Goal: Task Accomplishment & Management: Use online tool/utility

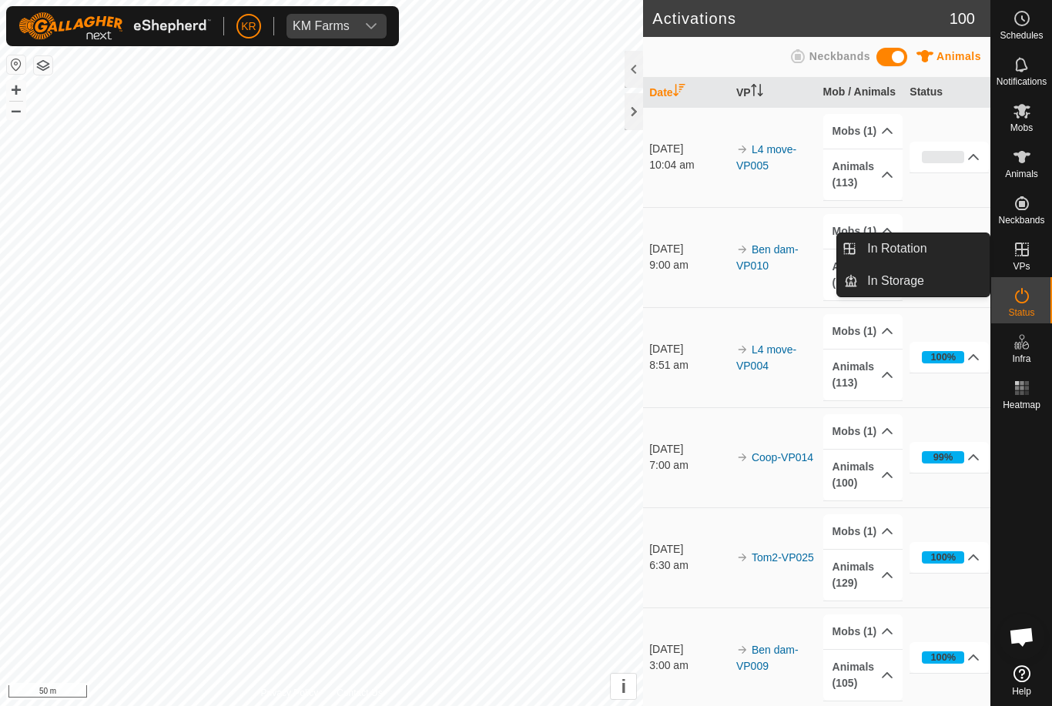
click at [939, 245] on link "In Rotation" at bounding box center [924, 248] width 132 height 31
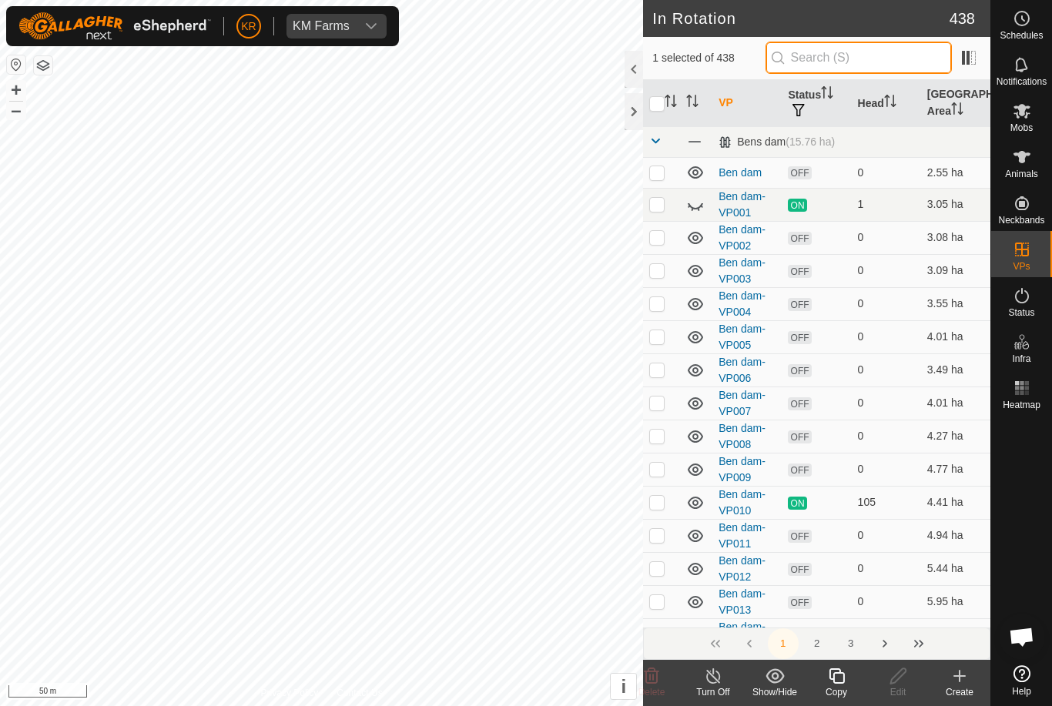
click at [894, 48] on input "text" at bounding box center [859, 58] width 186 height 32
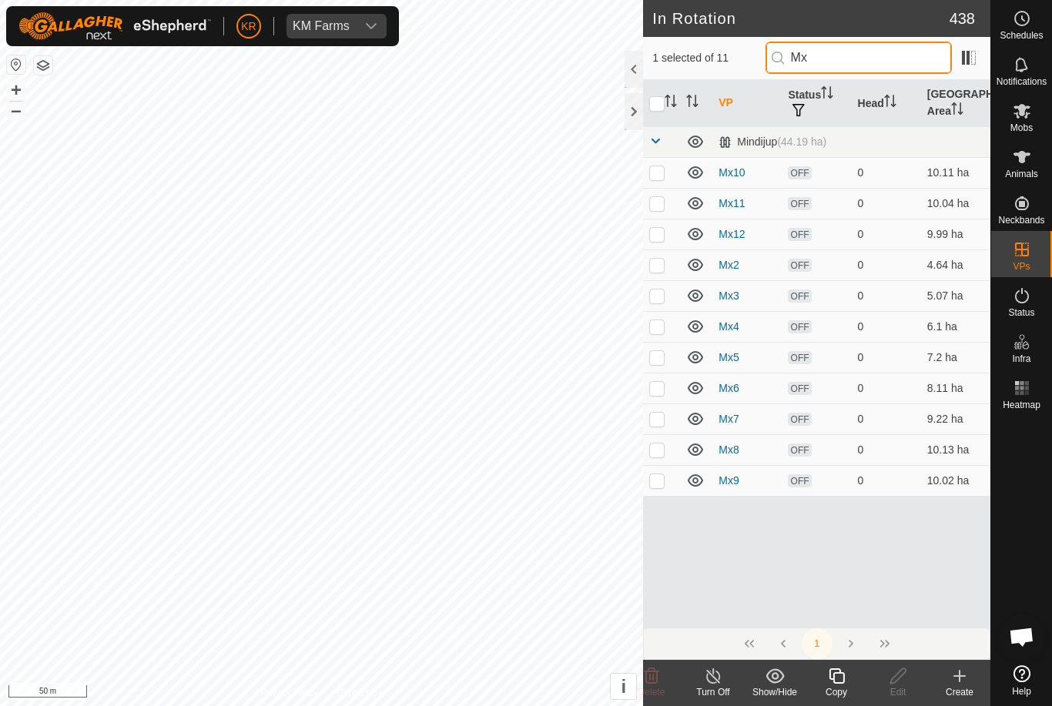
type input "Mx"
click at [662, 270] on p-checkbox at bounding box center [656, 265] width 15 height 12
checkbox input "true"
click at [661, 109] on input "checkbox" at bounding box center [656, 103] width 15 height 15
checkbox input "true"
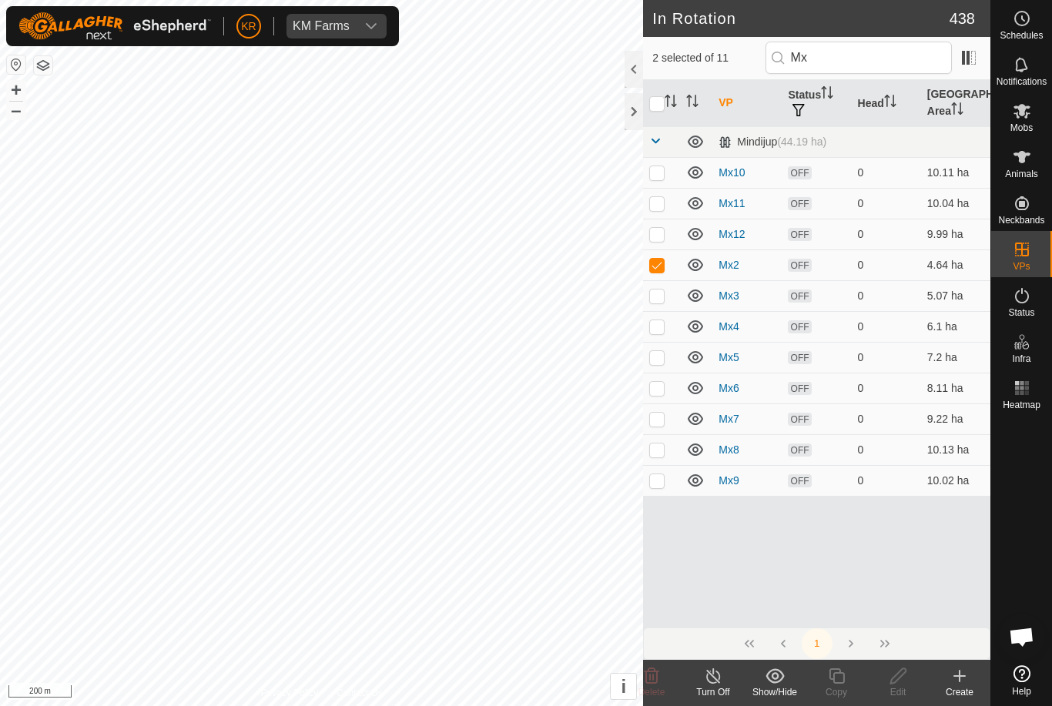
checkbox input "true"
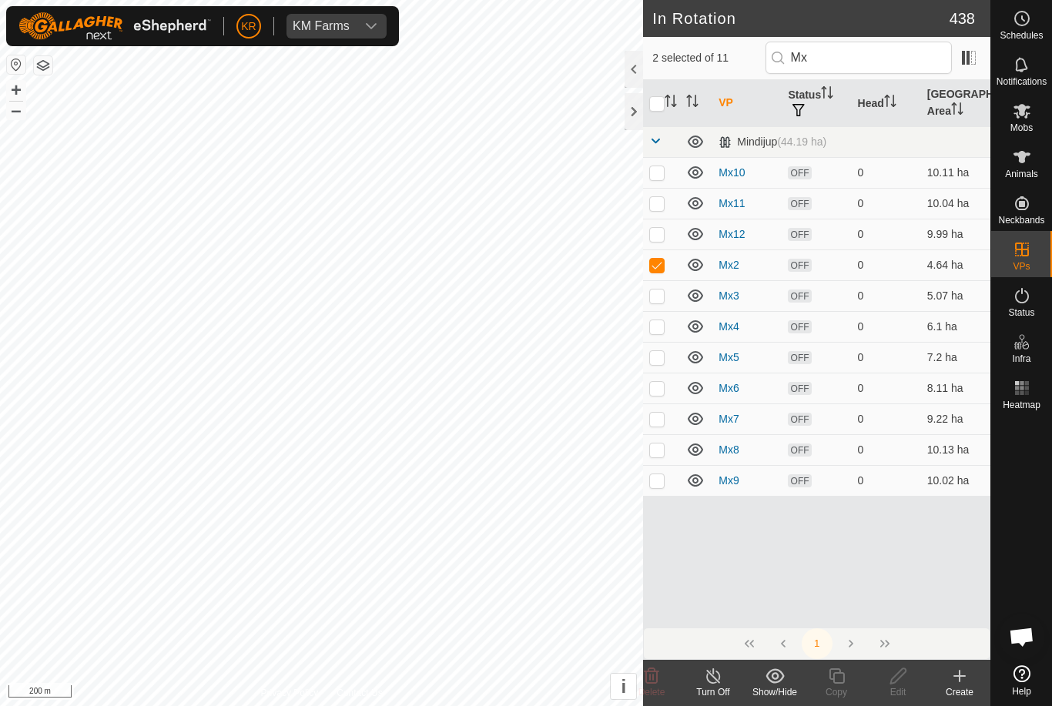
checkbox input "true"
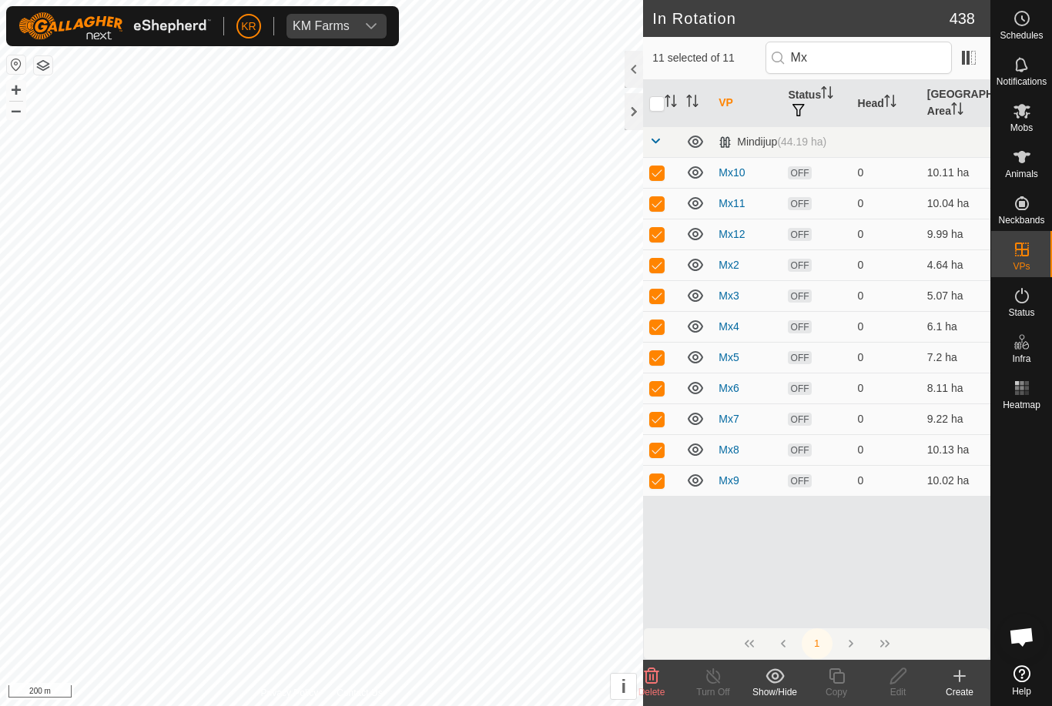
click at [663, 102] on input "checkbox" at bounding box center [656, 103] width 15 height 15
click at [665, 108] on input "checkbox" at bounding box center [656, 103] width 15 height 15
checkbox input "true"
click at [656, 172] on p-checkbox at bounding box center [656, 172] width 15 height 12
checkbox input "false"
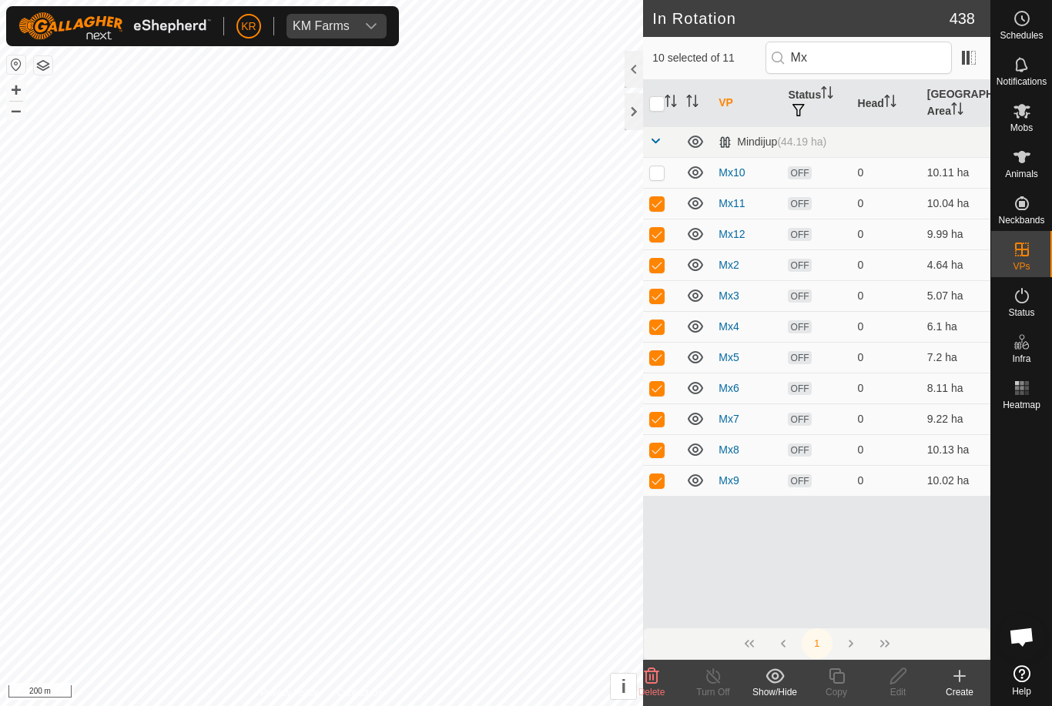
click at [657, 200] on p-checkbox at bounding box center [656, 203] width 15 height 12
checkbox input "false"
click at [662, 230] on p-checkbox at bounding box center [656, 234] width 15 height 12
checkbox input "false"
click at [666, 270] on td at bounding box center [661, 265] width 37 height 31
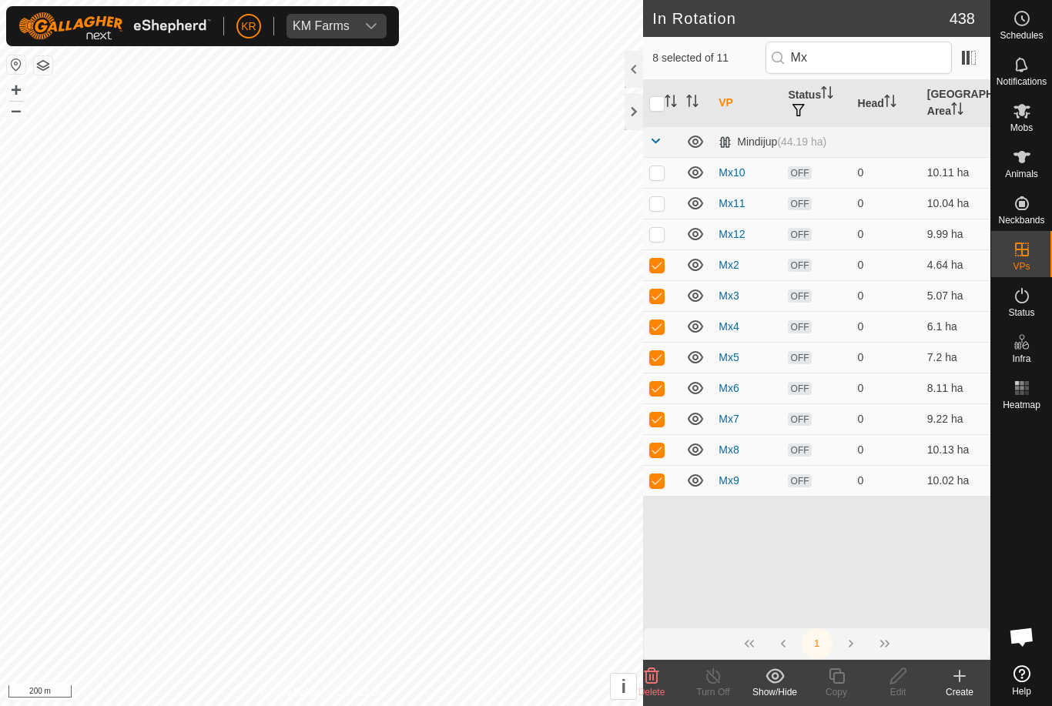
checkbox input "false"
click at [657, 304] on td at bounding box center [661, 295] width 37 height 31
checkbox input "false"
click at [659, 327] on p-checkbox at bounding box center [656, 326] width 15 height 12
checkbox input "false"
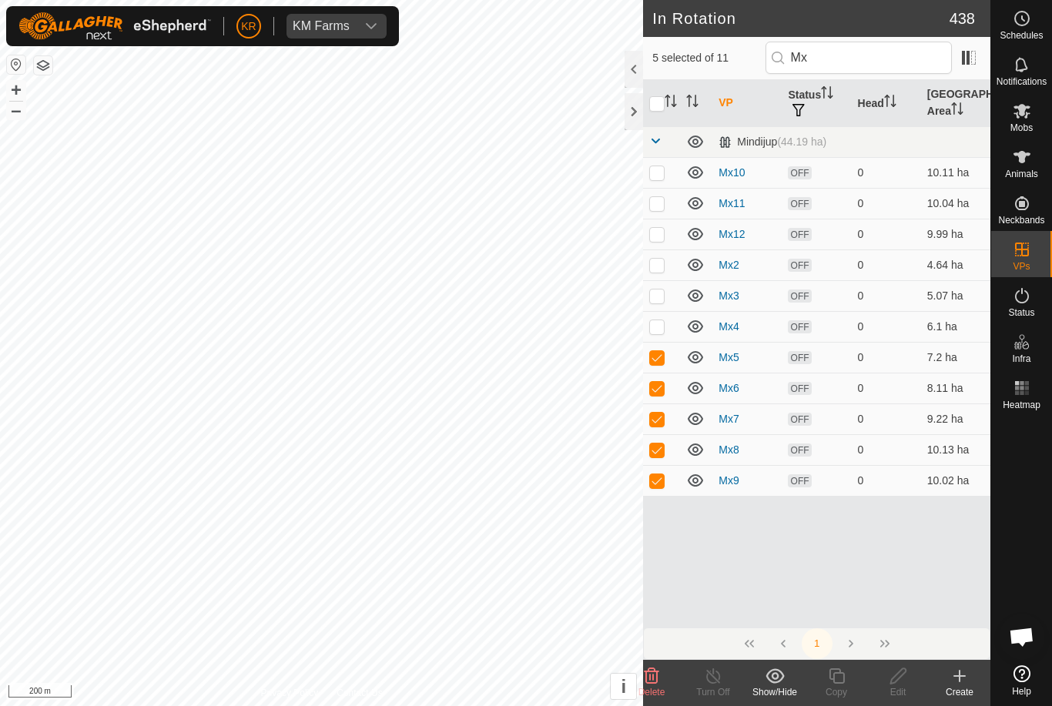
click at [661, 387] on p-checkbox at bounding box center [656, 388] width 15 height 12
checkbox input "false"
click at [662, 354] on p-checkbox at bounding box center [656, 357] width 15 height 12
checkbox input "false"
click at [661, 267] on p-checkbox at bounding box center [656, 265] width 15 height 12
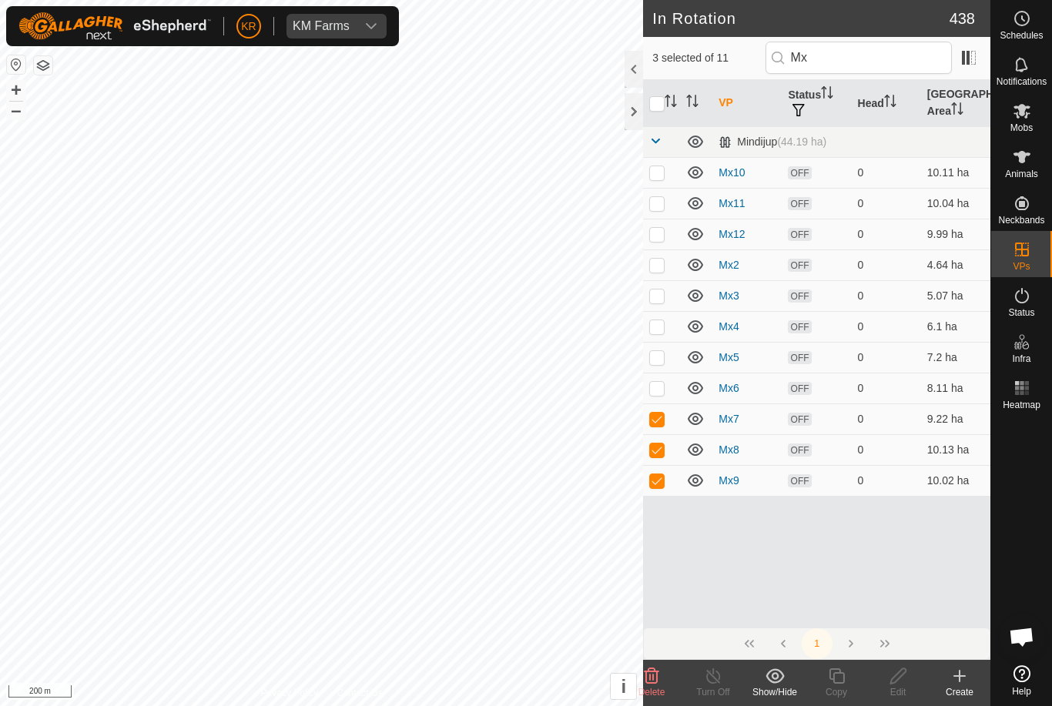
checkbox input "true"
click at [657, 414] on p-checkbox at bounding box center [656, 419] width 15 height 12
checkbox input "false"
click at [662, 445] on p-checkbox at bounding box center [656, 450] width 15 height 12
checkbox input "false"
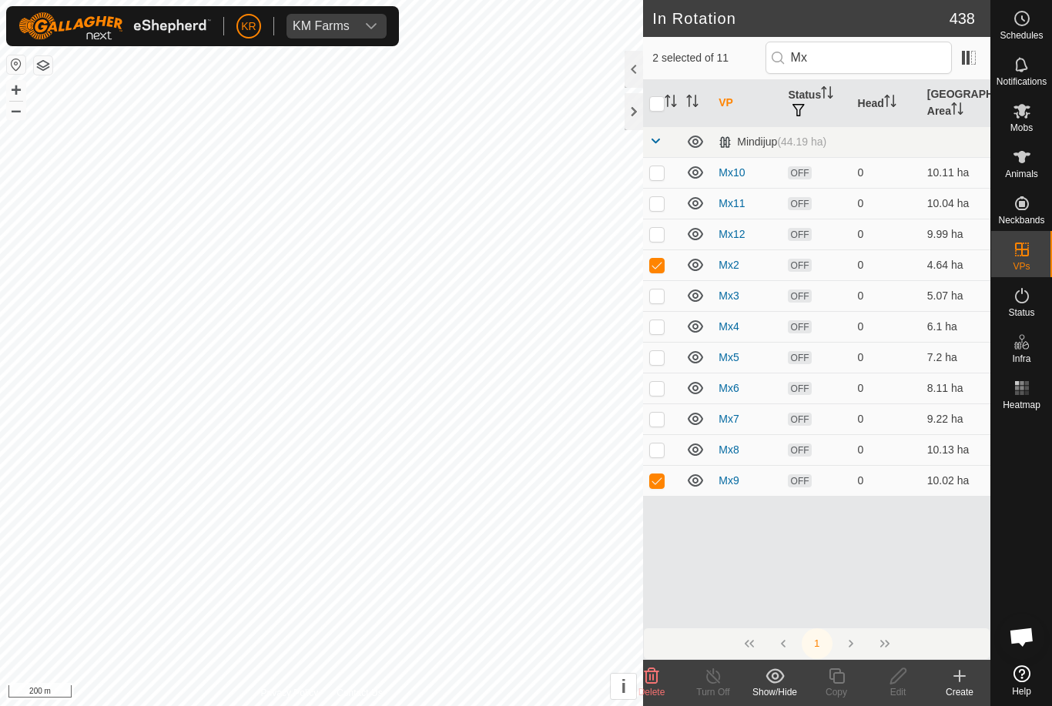
click at [661, 482] on p-checkbox at bounding box center [656, 481] width 15 height 12
checkbox input "false"
click at [838, 683] on icon at bounding box center [836, 676] width 15 height 15
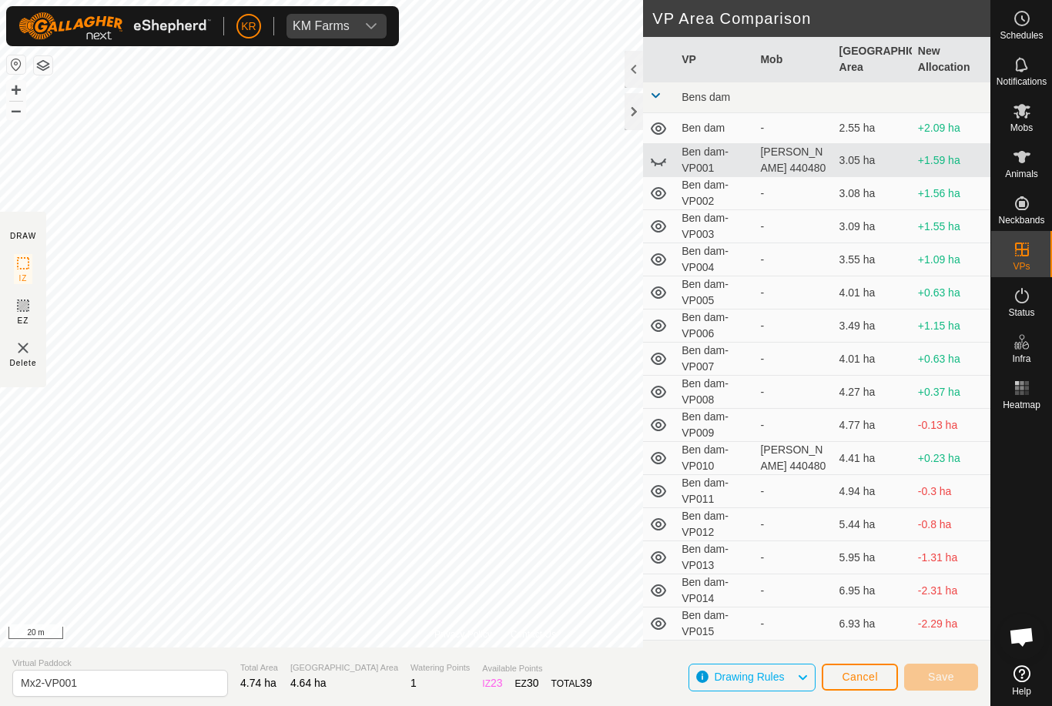
click at [645, 243] on td at bounding box center [659, 259] width 32 height 33
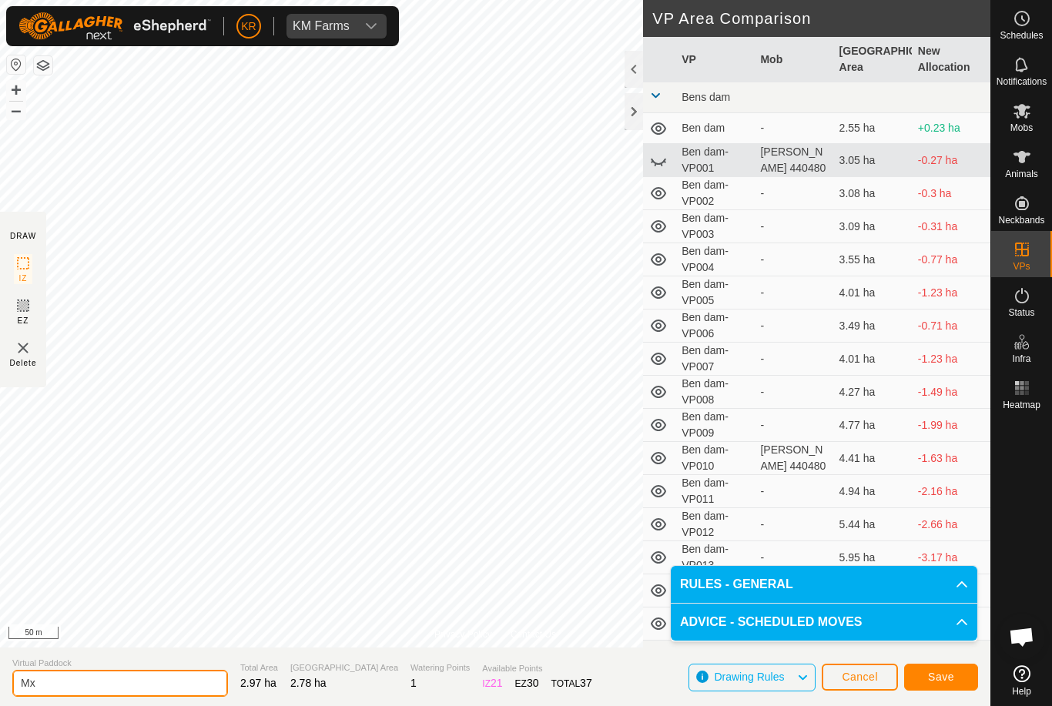
type input "M"
type input "Mx1"
click at [927, 687] on button "Save" at bounding box center [941, 677] width 74 height 27
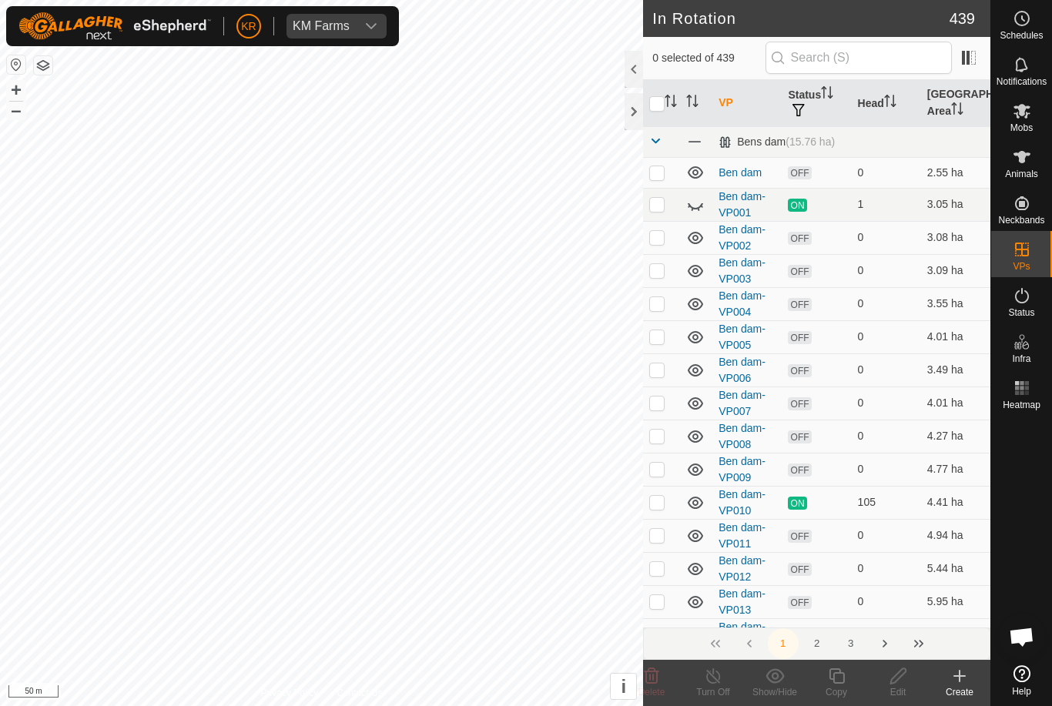
click at [696, 206] on icon at bounding box center [695, 205] width 18 height 18
click at [855, 67] on input "text" at bounding box center [859, 58] width 186 height 32
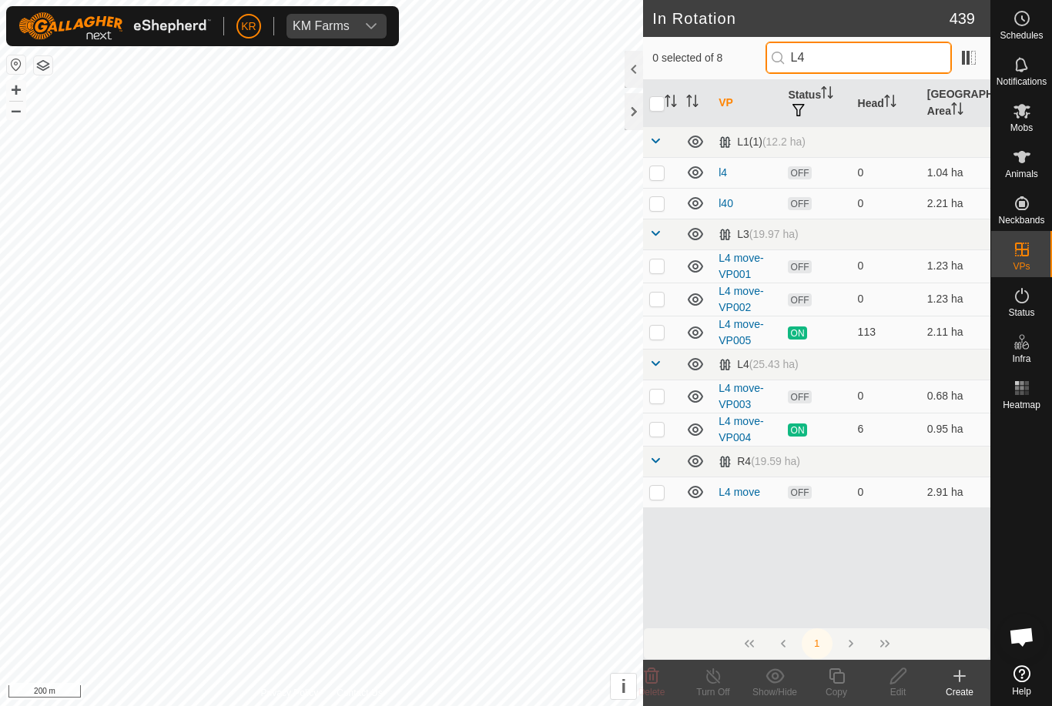
type input "L4"
click at [660, 490] on p-checkbox at bounding box center [656, 492] width 15 height 12
checkbox input "true"
click at [905, 679] on icon at bounding box center [898, 676] width 19 height 18
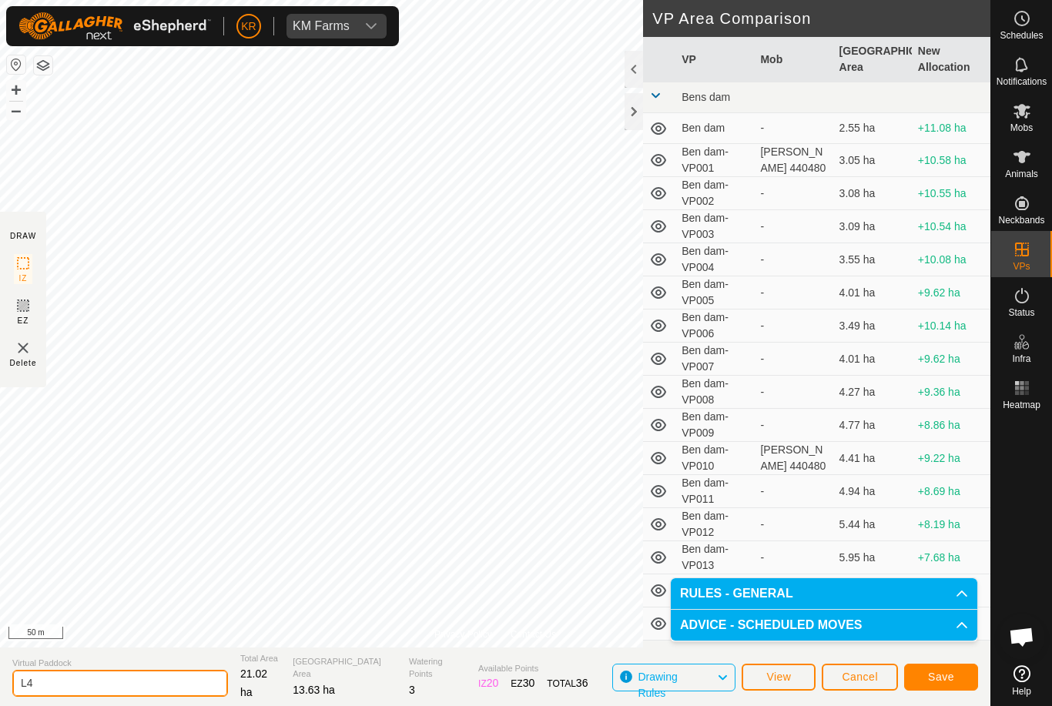
type input "L"
click at [936, 678] on span "Save" at bounding box center [941, 677] width 26 height 12
type input "L"
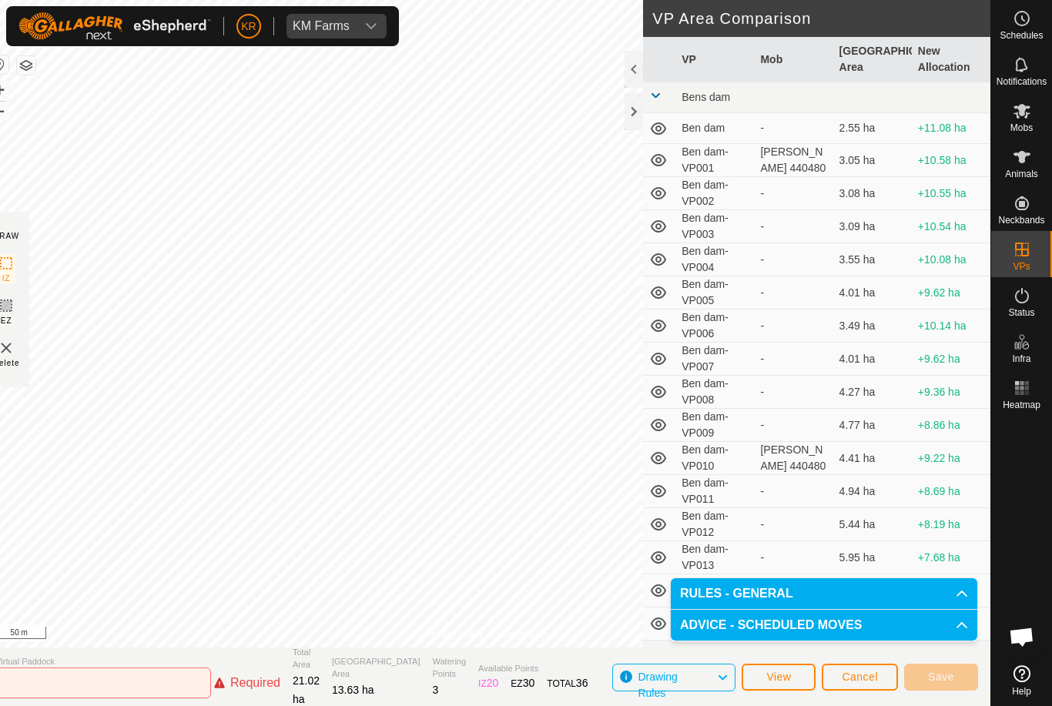
click at [879, 682] on button "Cancel" at bounding box center [860, 677] width 76 height 27
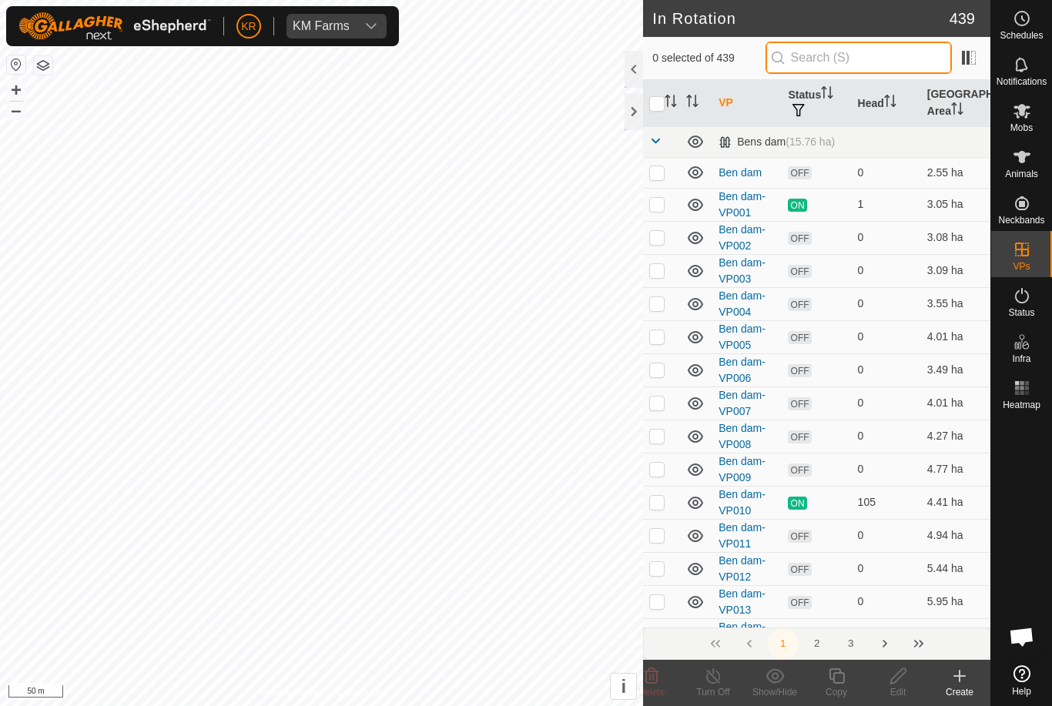
type input "."
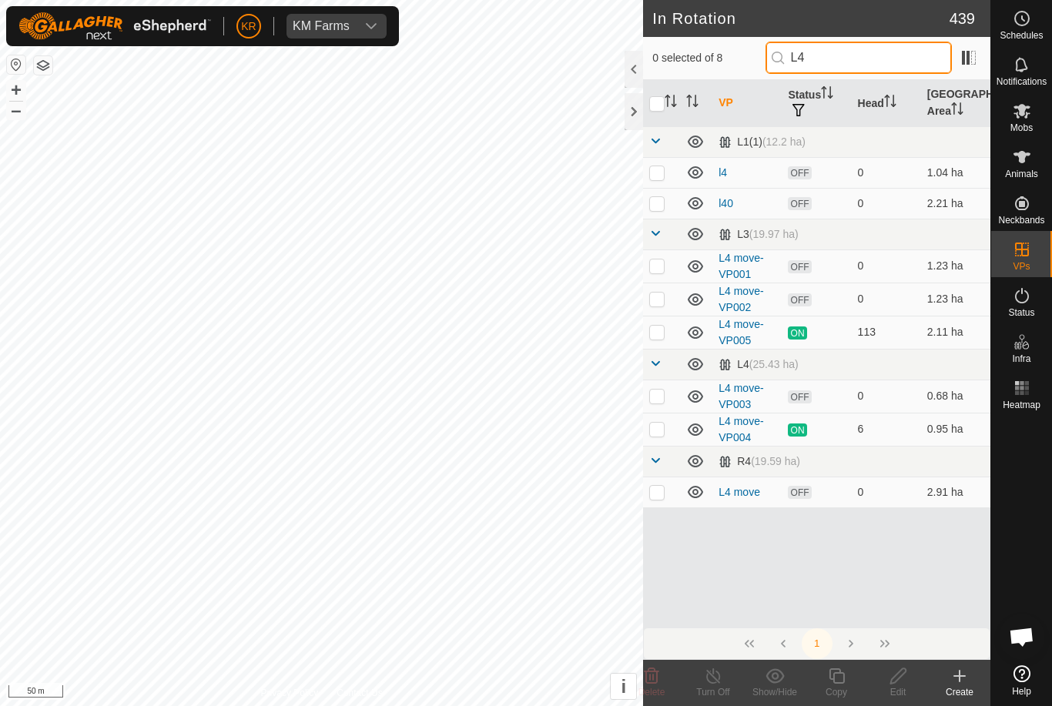
type input "L4"
click at [665, 490] on p-checkbox at bounding box center [656, 492] width 15 height 12
checkbox input "true"
click at [899, 679] on icon at bounding box center [897, 676] width 15 height 15
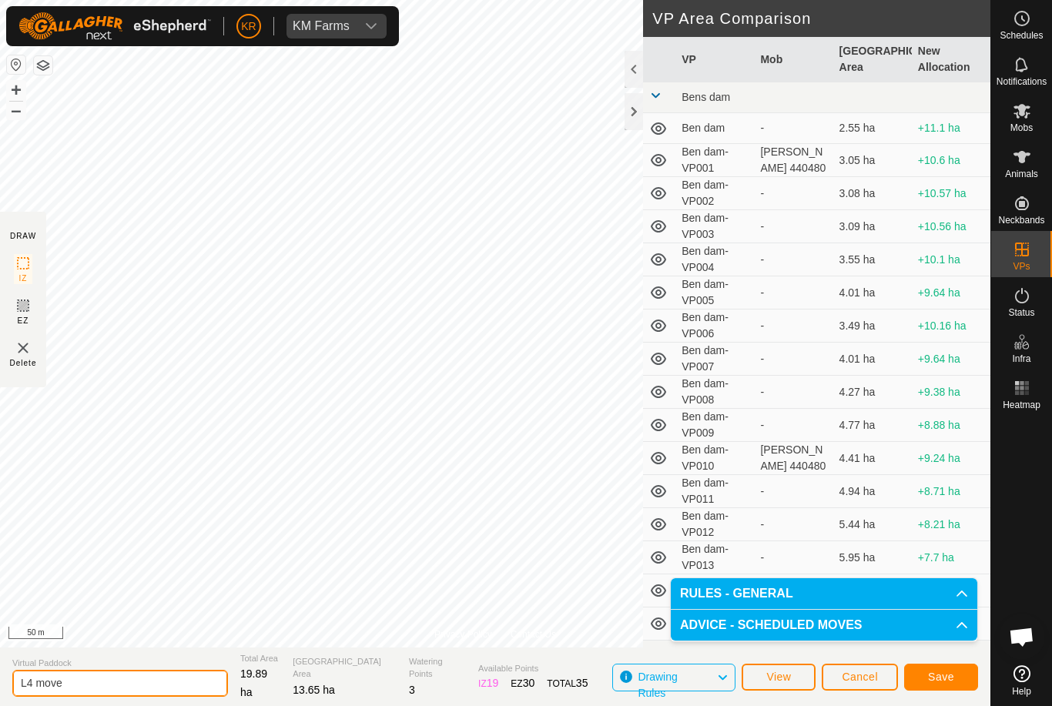
click at [116, 689] on input "L4 move" at bounding box center [120, 683] width 216 height 27
type input "L4 tidy"
click at [947, 679] on span "Save" at bounding box center [941, 677] width 26 height 12
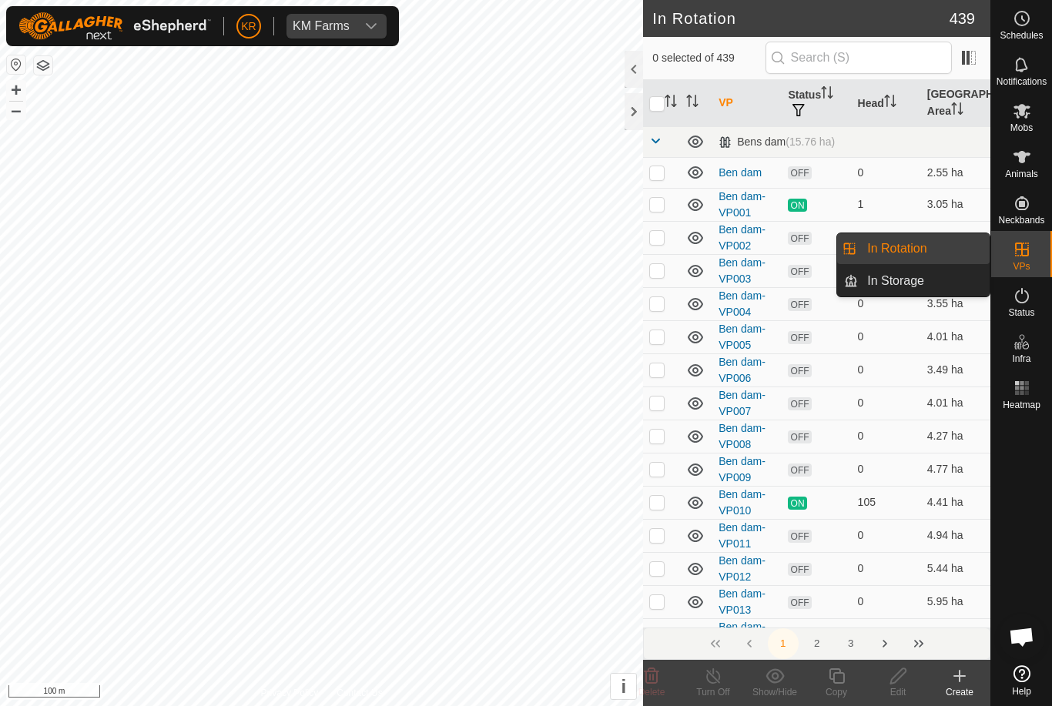
click at [946, 252] on link "In Rotation" at bounding box center [924, 248] width 132 height 31
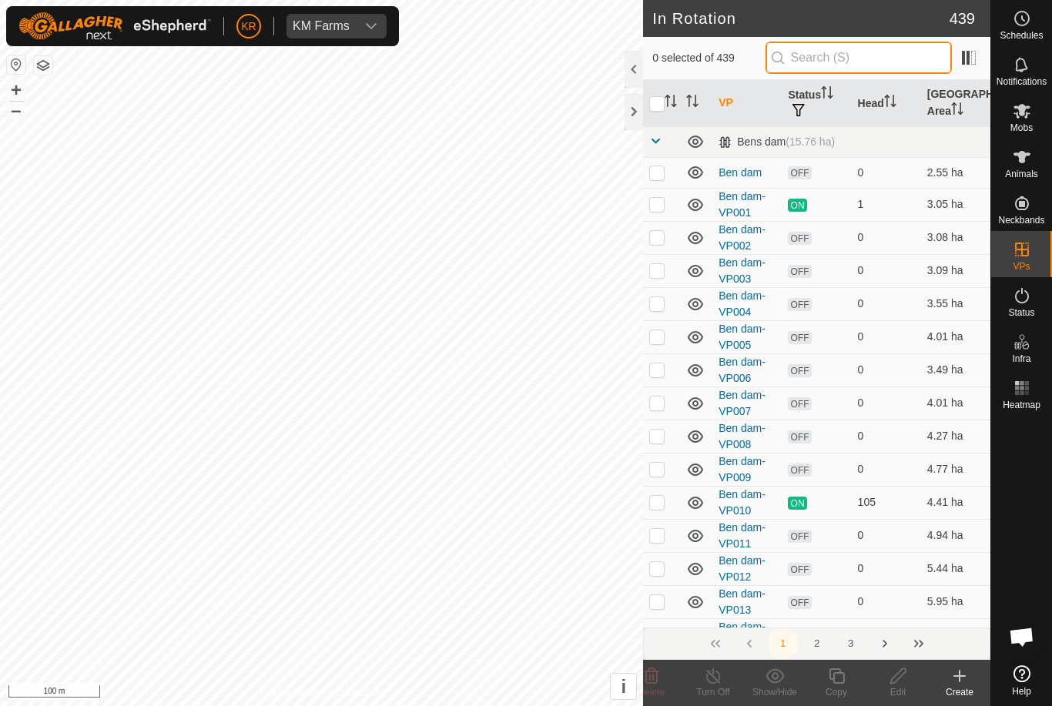
click at [860, 64] on input "text" at bounding box center [859, 58] width 186 height 32
type input "."
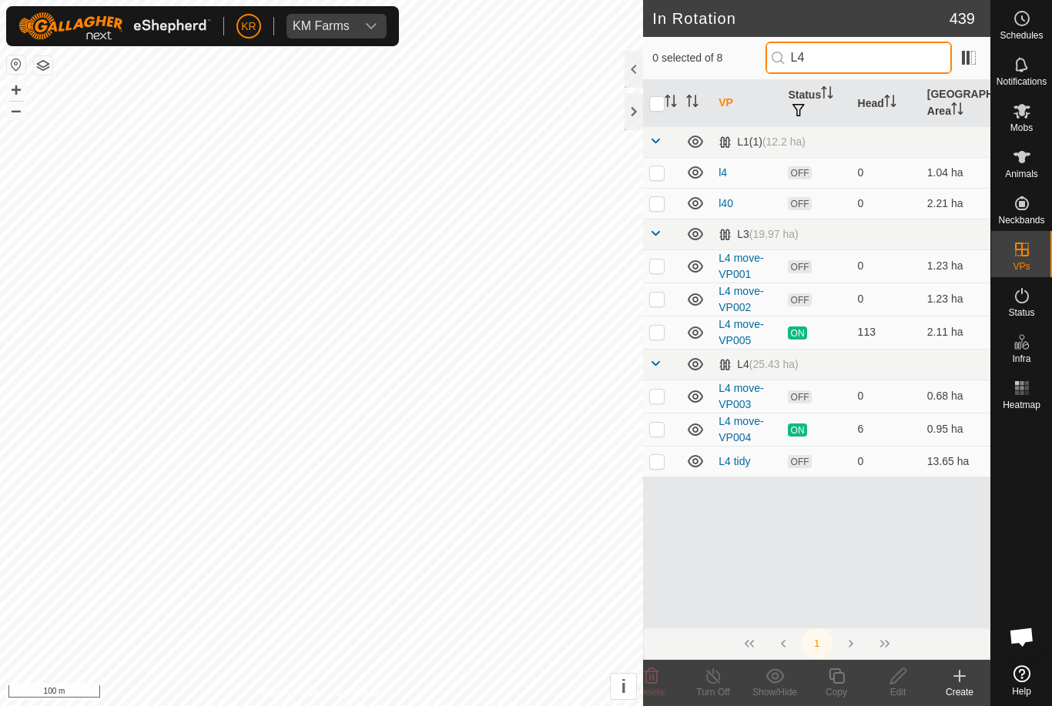
type input "L4"
click at [656, 334] on p-checkbox at bounding box center [656, 332] width 15 height 12
checkbox input "true"
click at [841, 678] on icon at bounding box center [836, 676] width 19 height 18
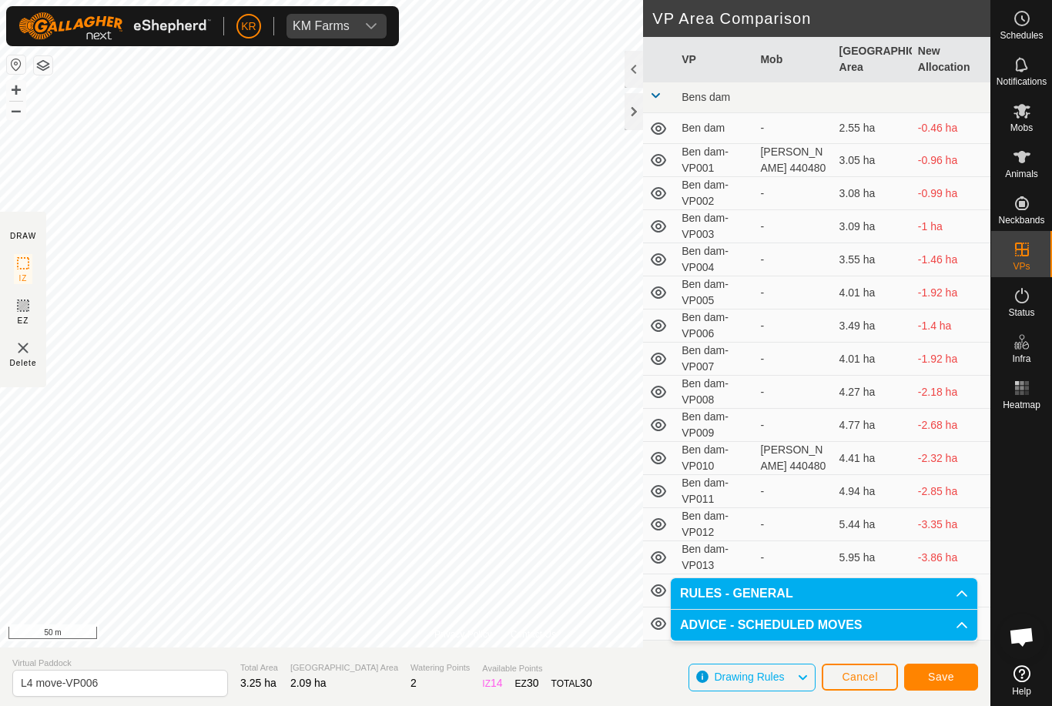
click at [936, 678] on span "Save" at bounding box center [941, 677] width 26 height 12
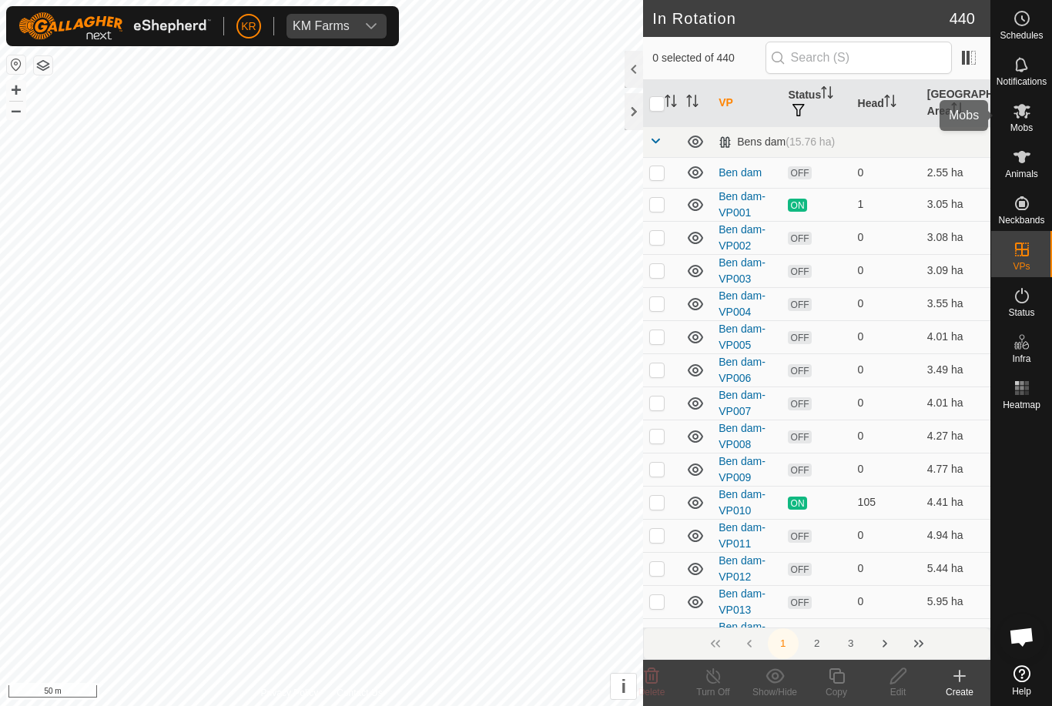
click at [1028, 119] on icon at bounding box center [1022, 111] width 18 height 18
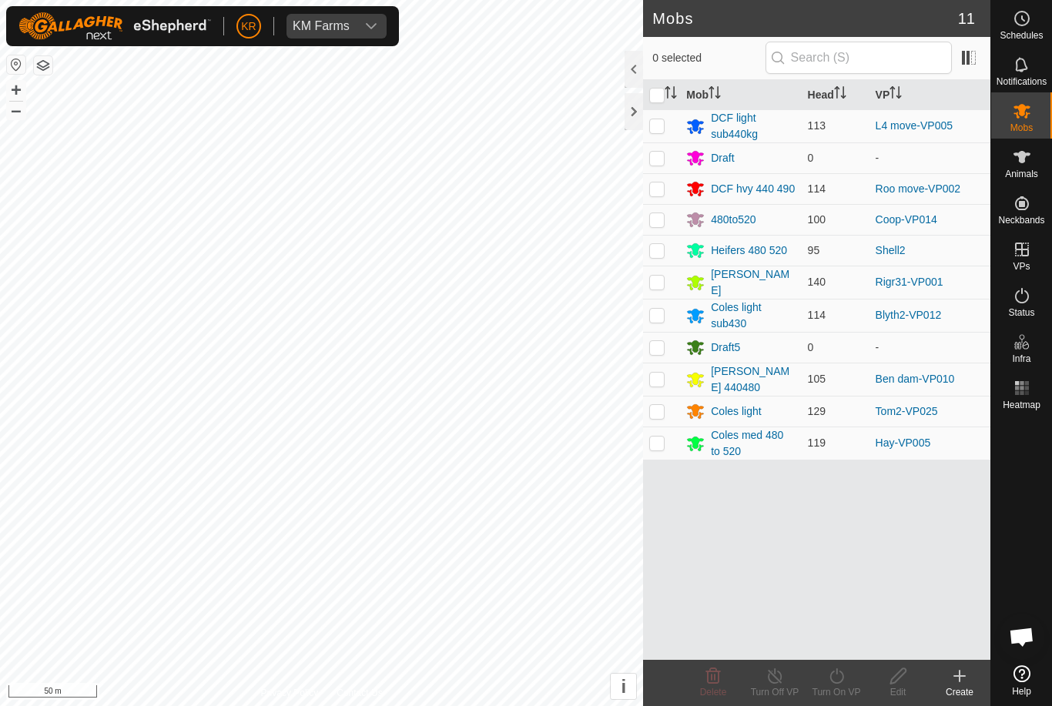
click at [741, 133] on div "DCF light sub440kg" at bounding box center [753, 126] width 84 height 32
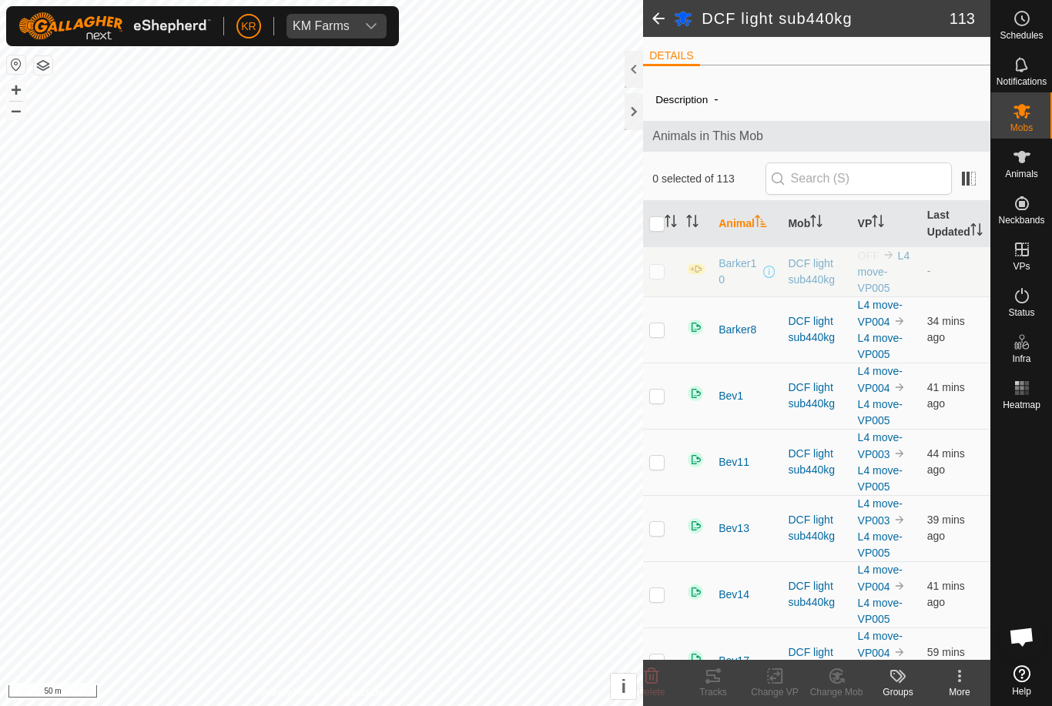
click at [660, 226] on input "checkbox" at bounding box center [656, 223] width 15 height 15
checkbox input "true"
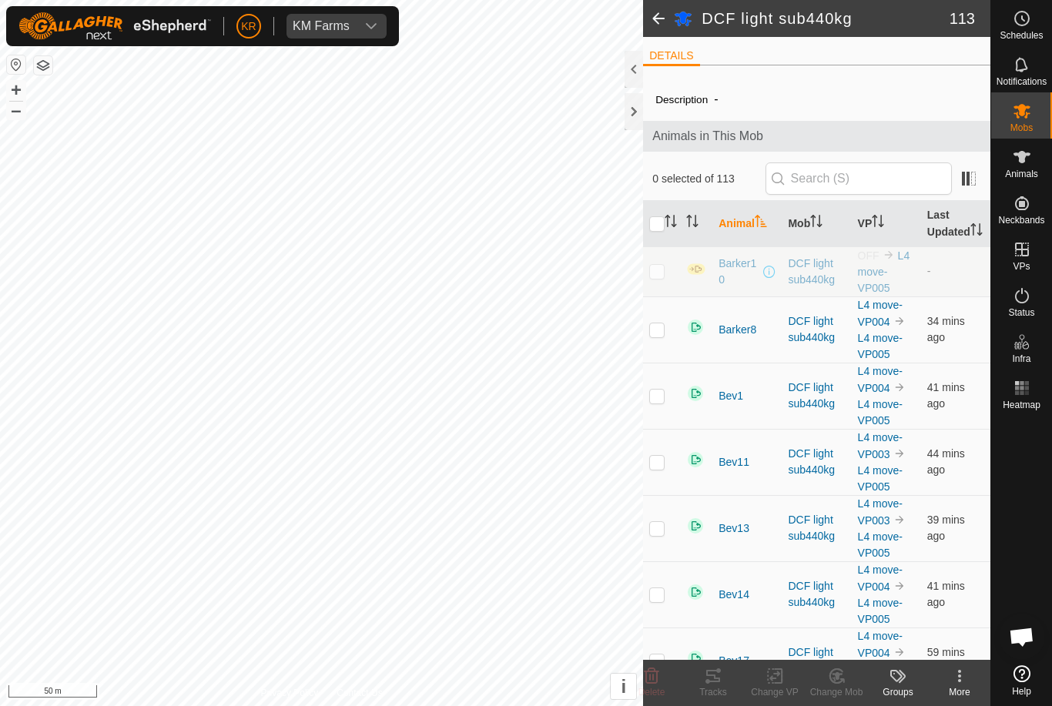
checkbox input "true"
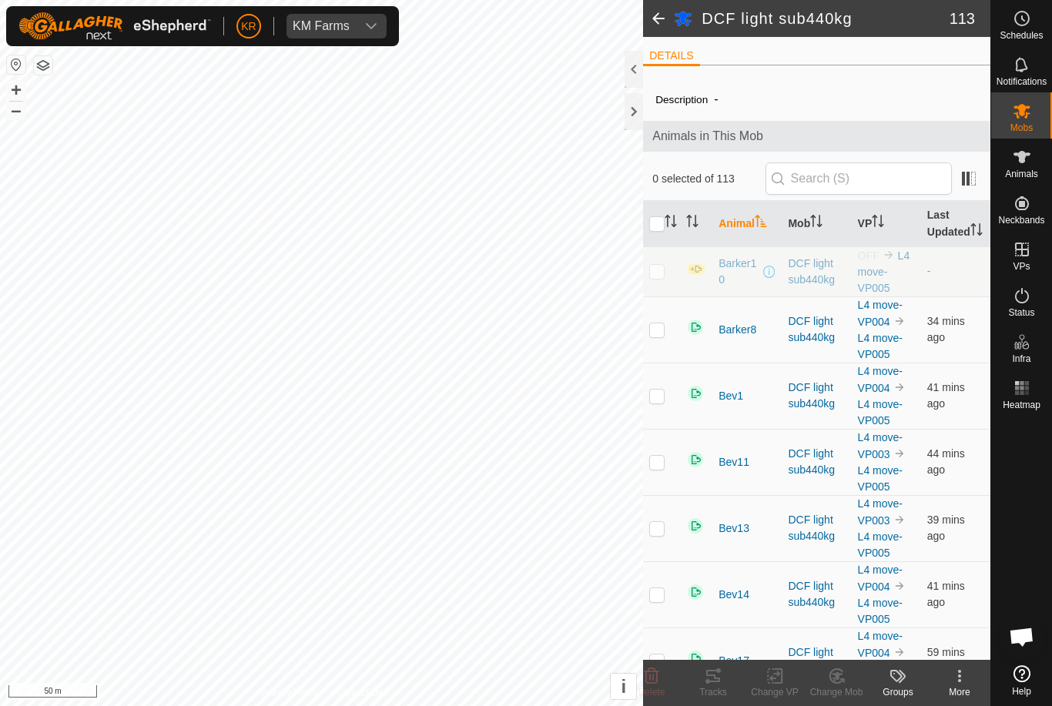
checkbox input "true"
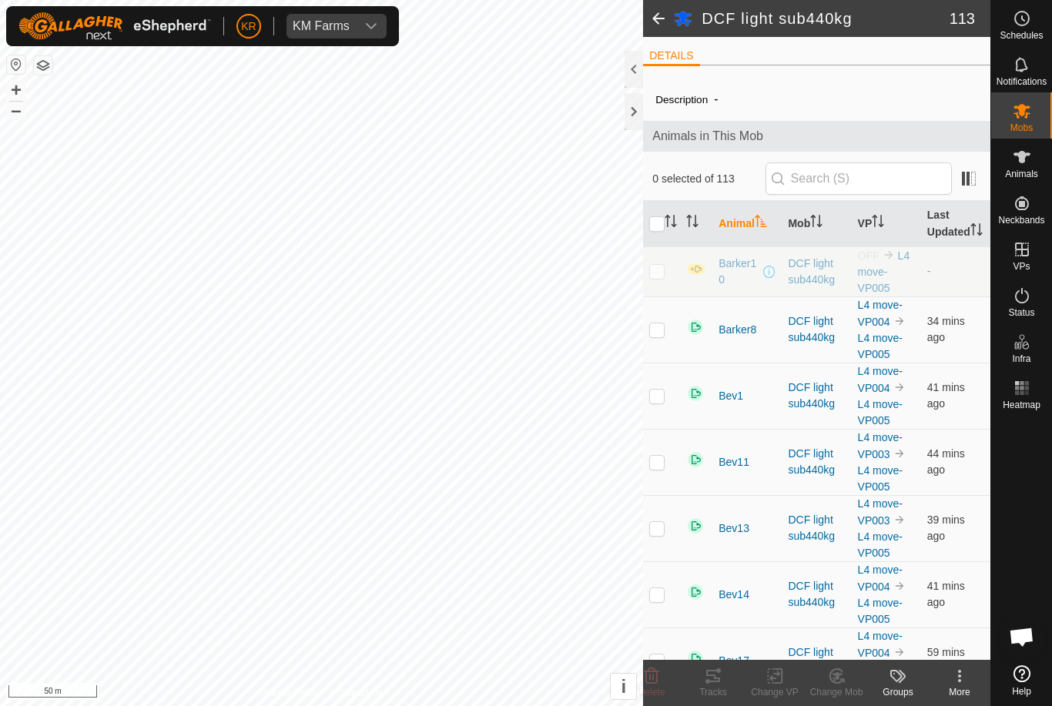
checkbox input "true"
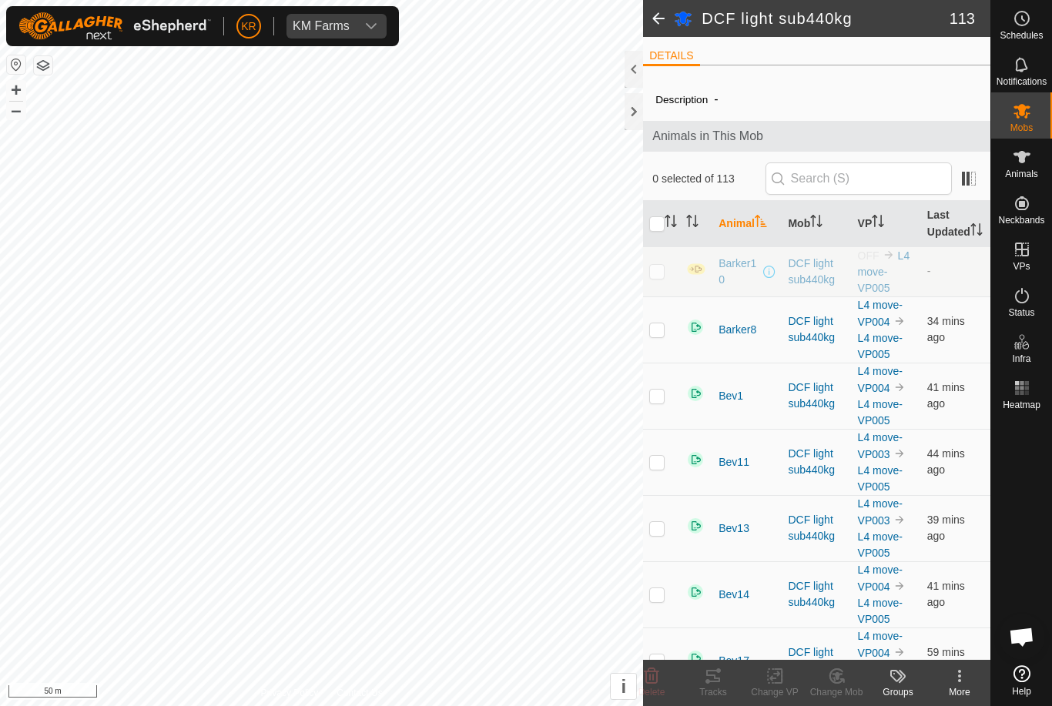
checkbox input "true"
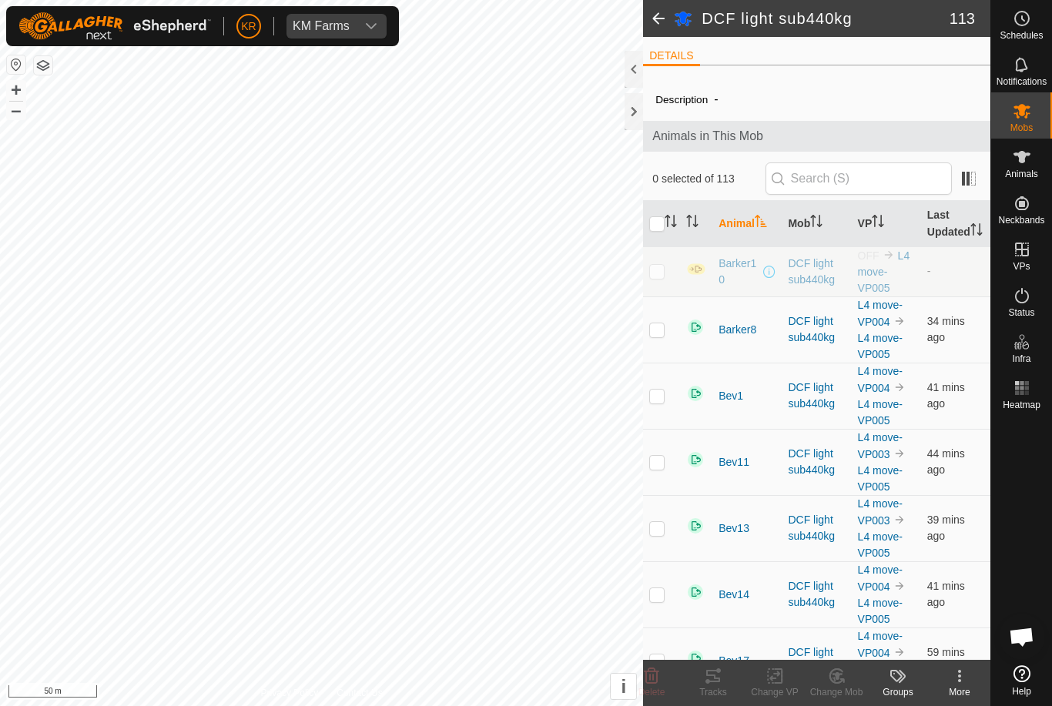
checkbox input "true"
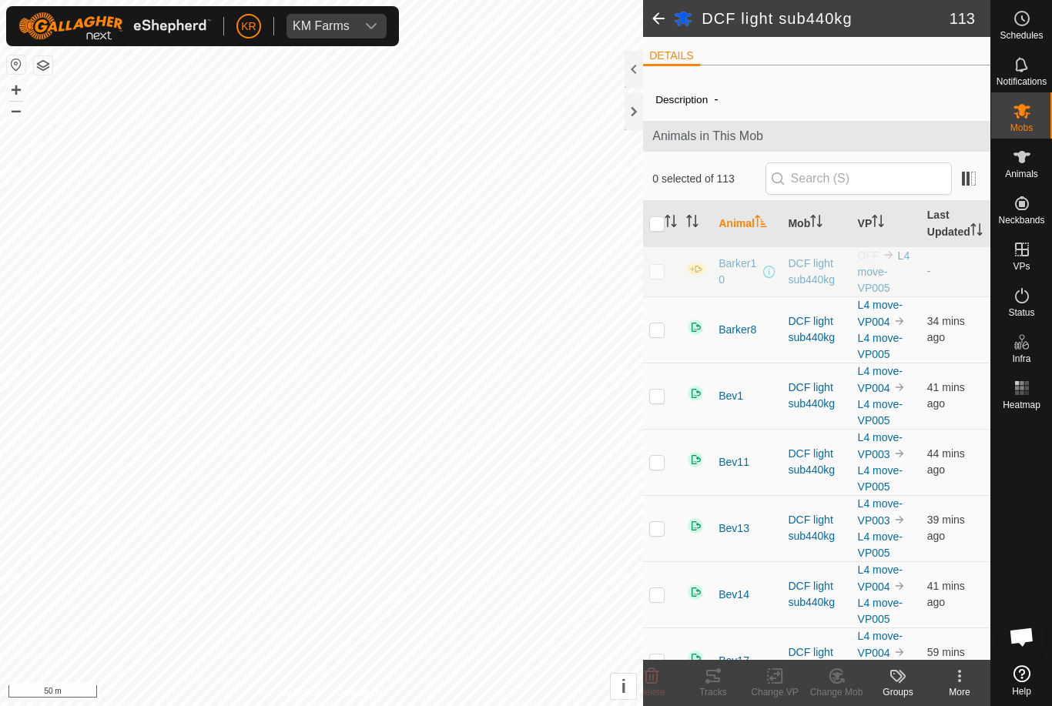
checkbox input "true"
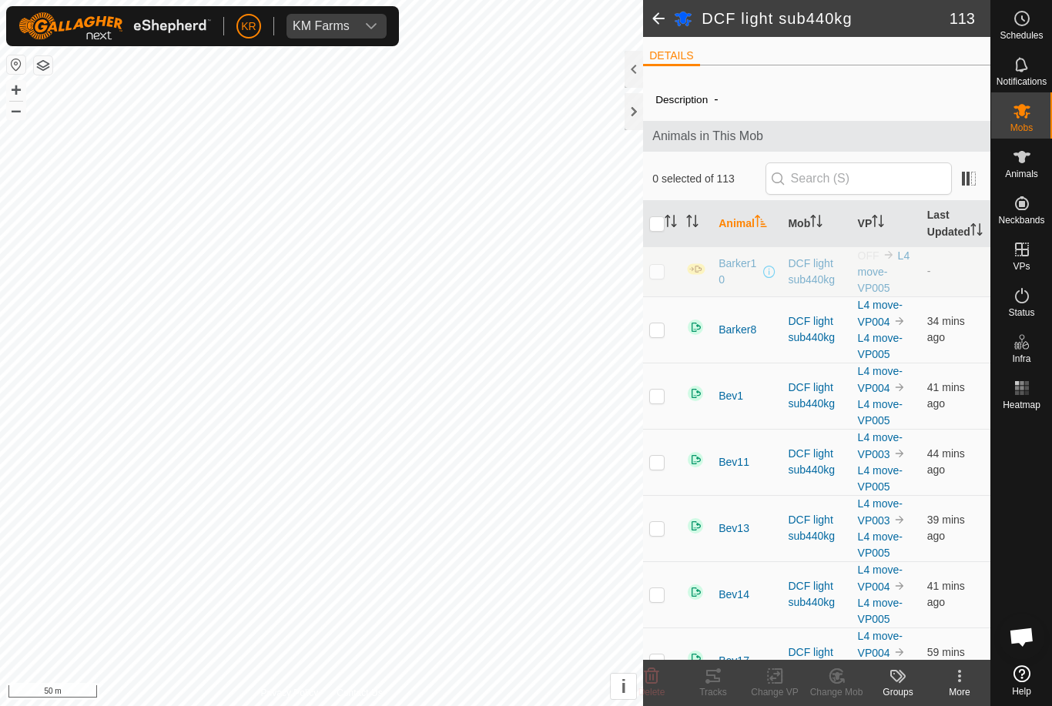
checkbox input "true"
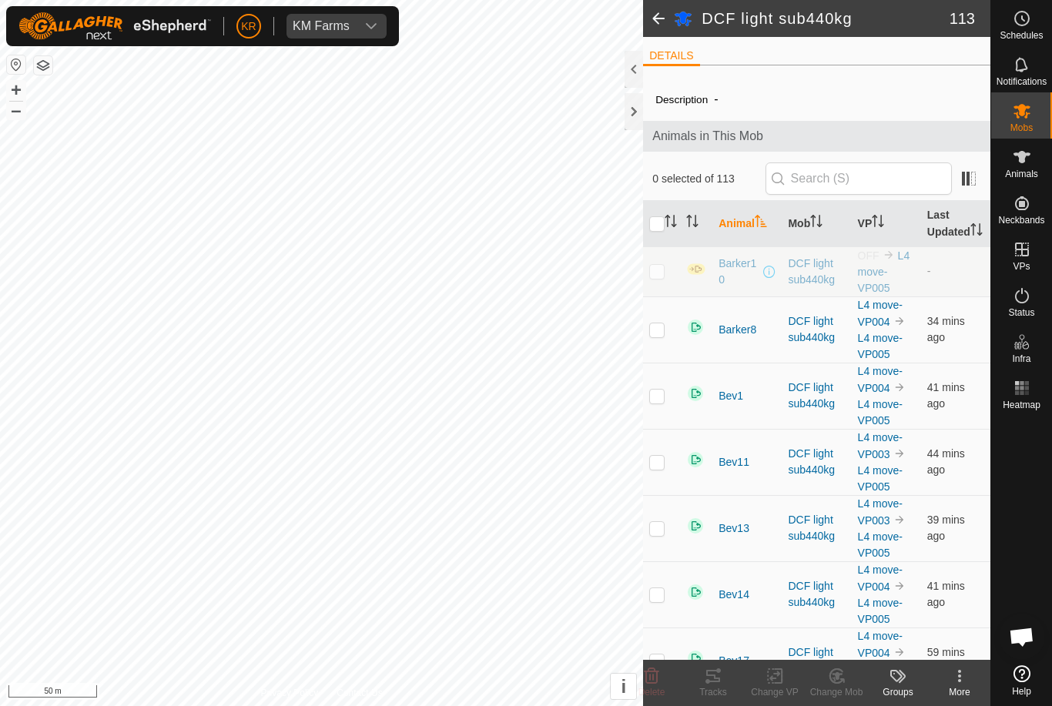
checkbox input "true"
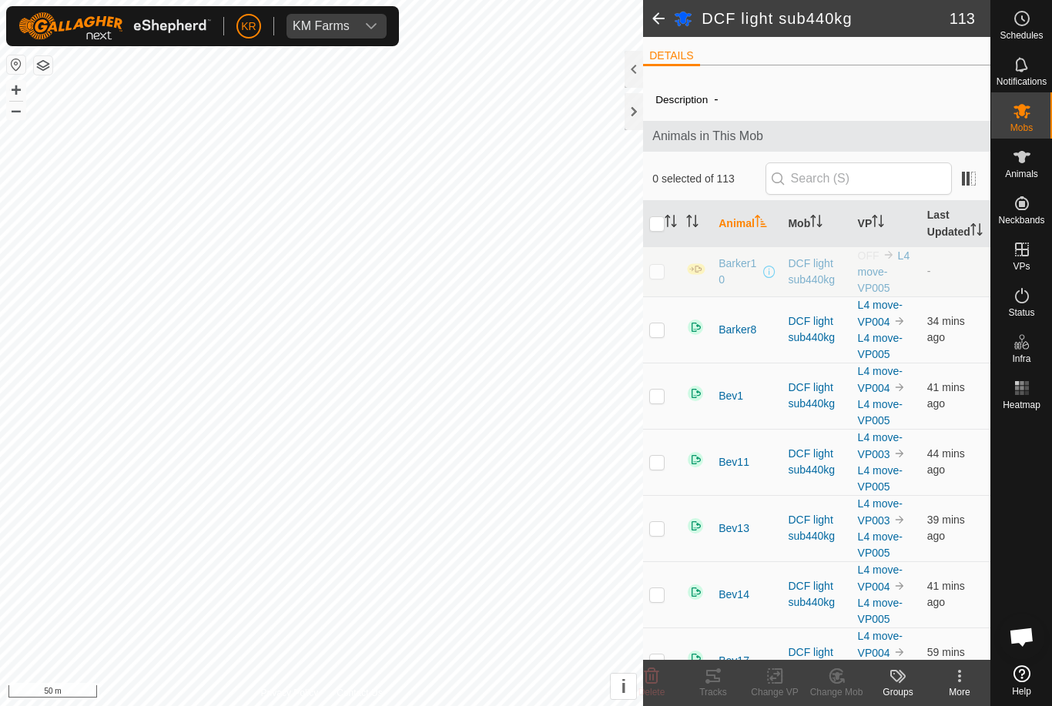
checkbox input "true"
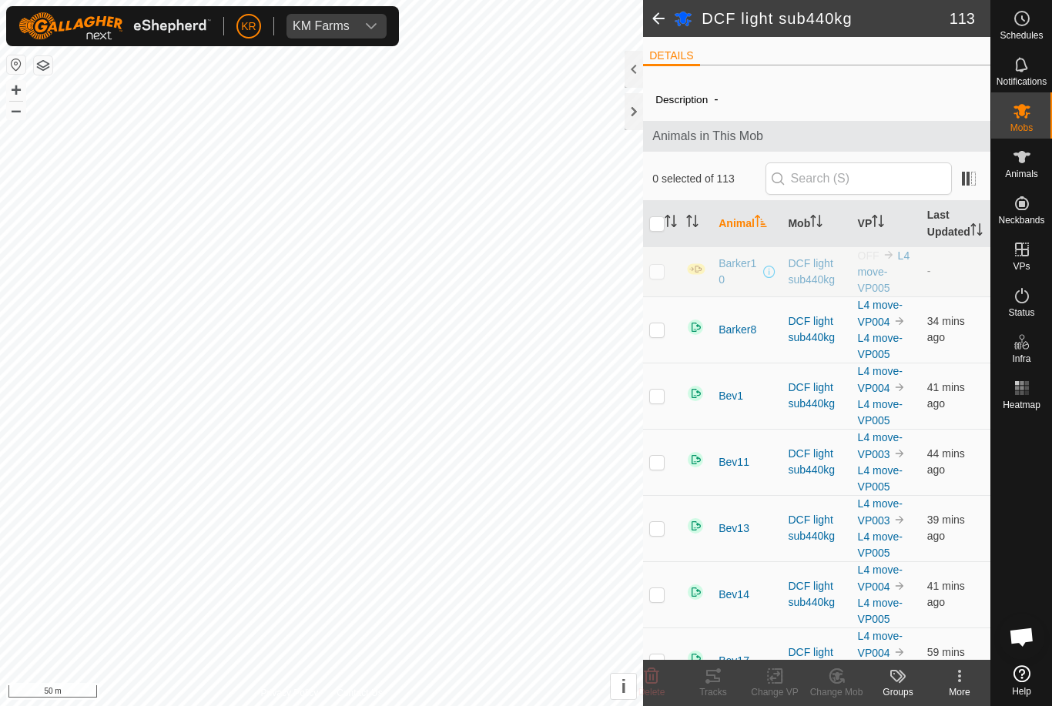
checkbox input "true"
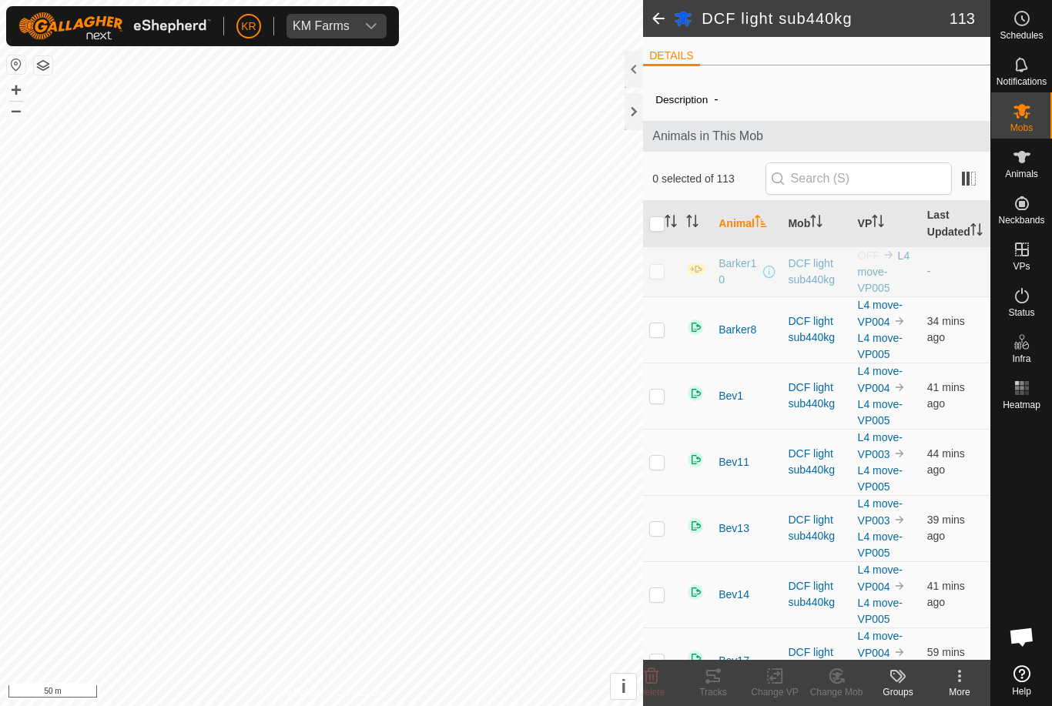
checkbox input "true"
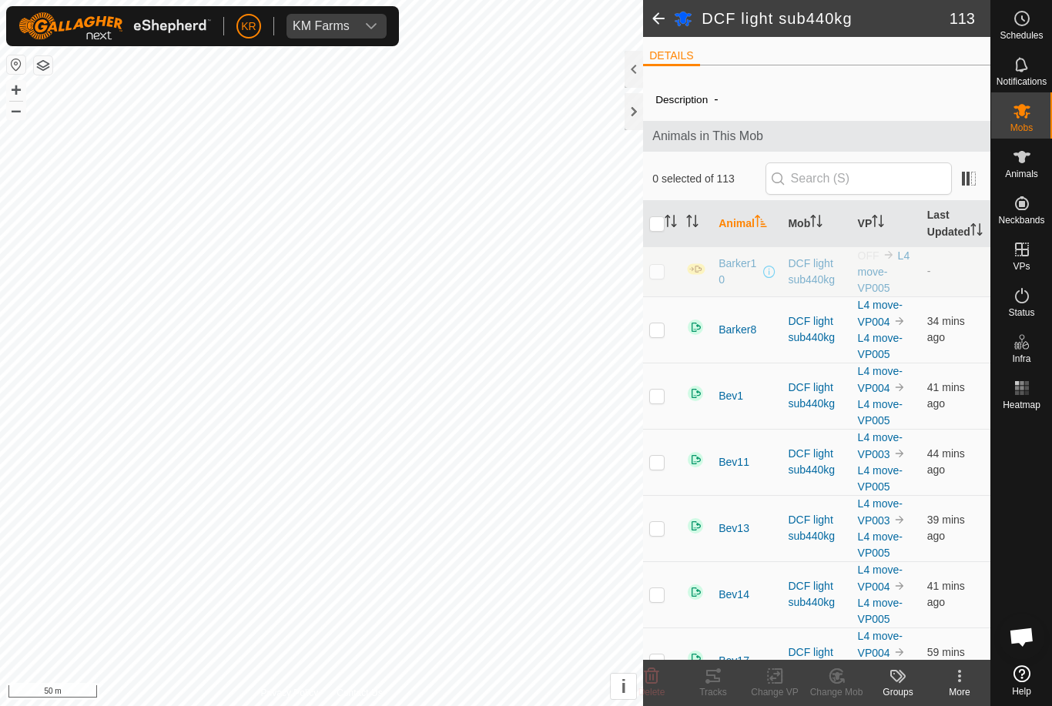
checkbox input "true"
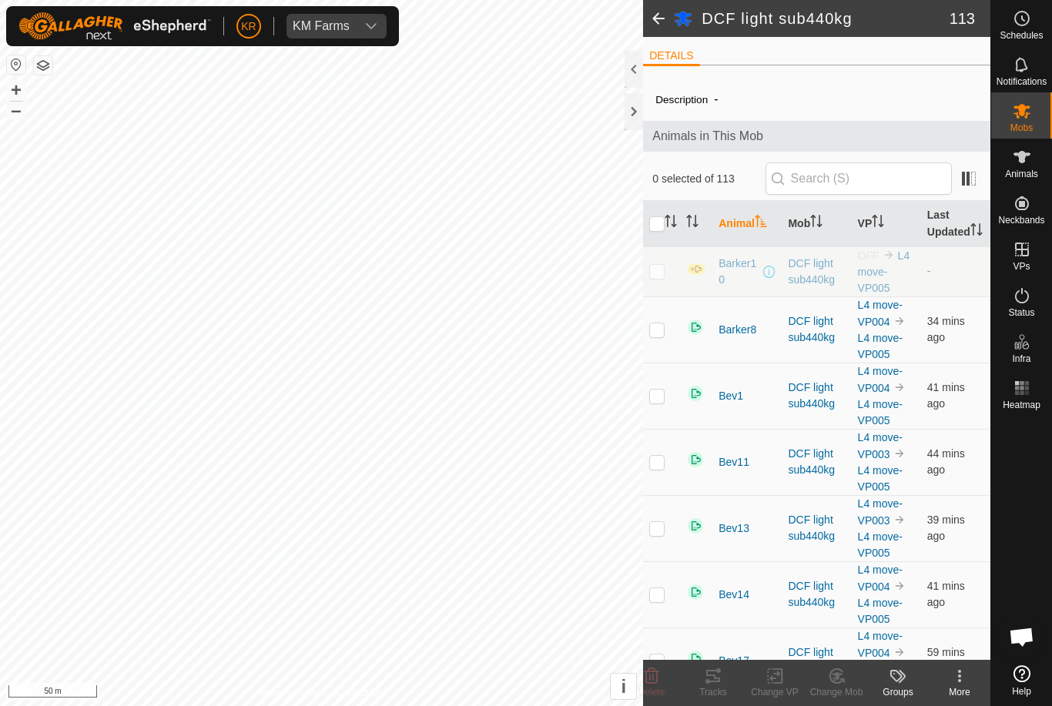
checkbox input "true"
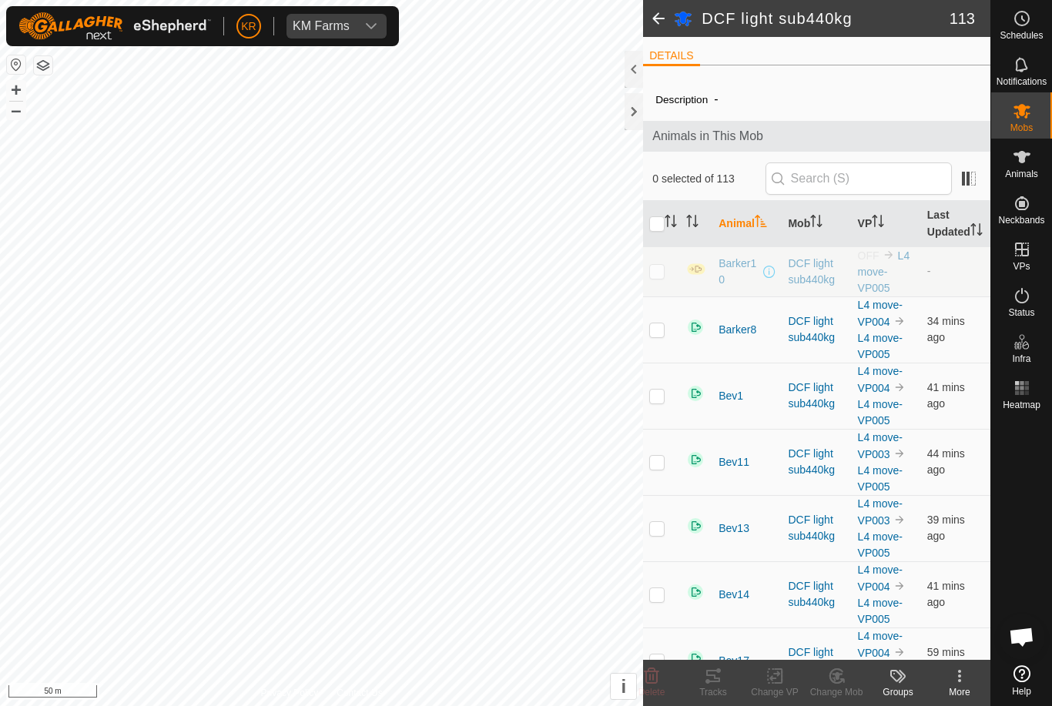
checkbox input "true"
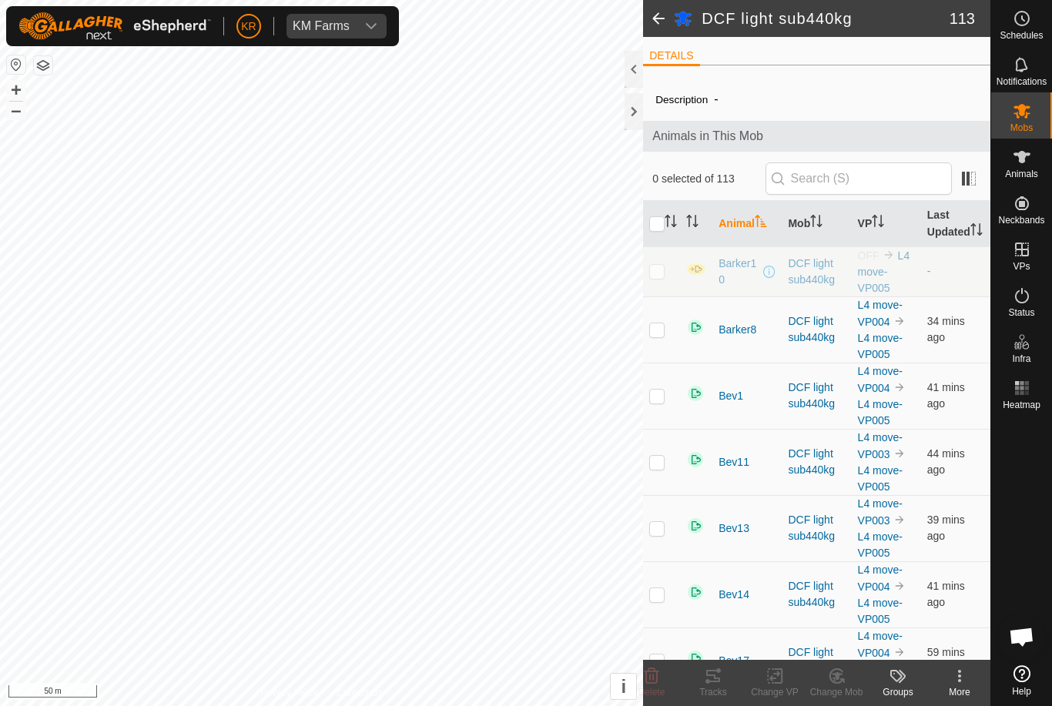
checkbox input "true"
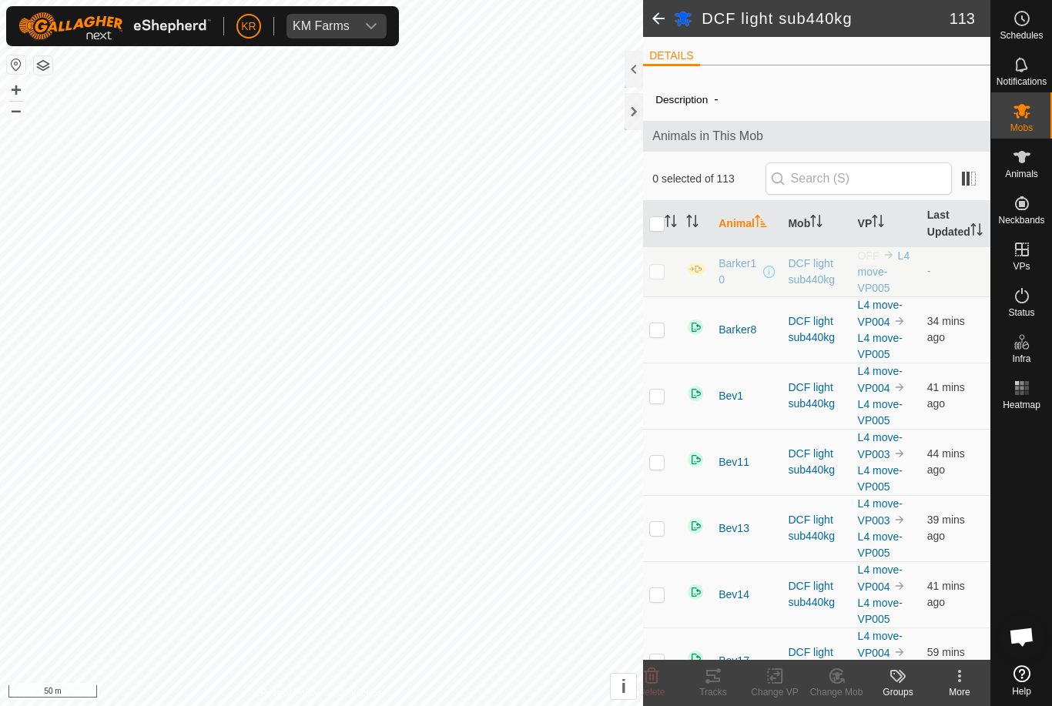
checkbox input "true"
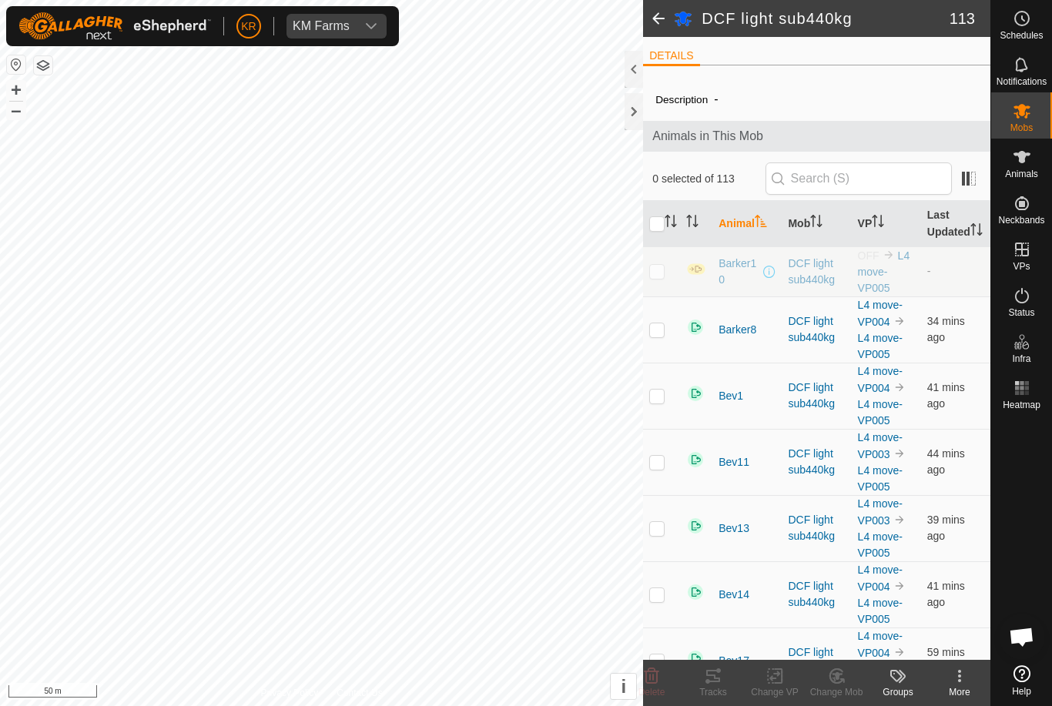
checkbox input "true"
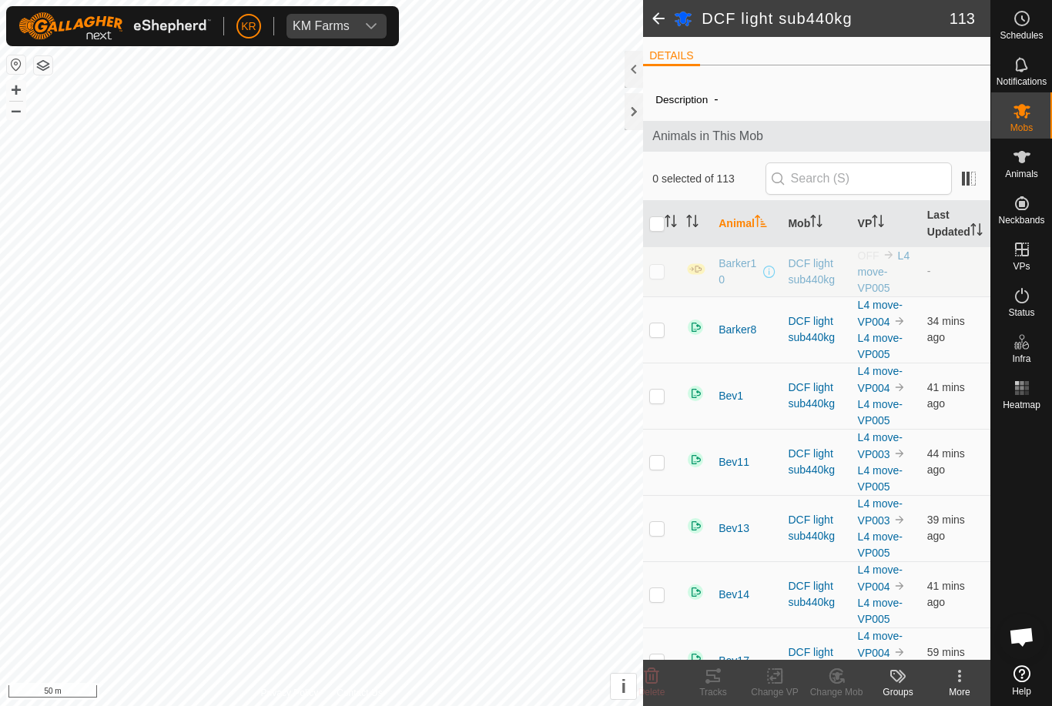
checkbox input "true"
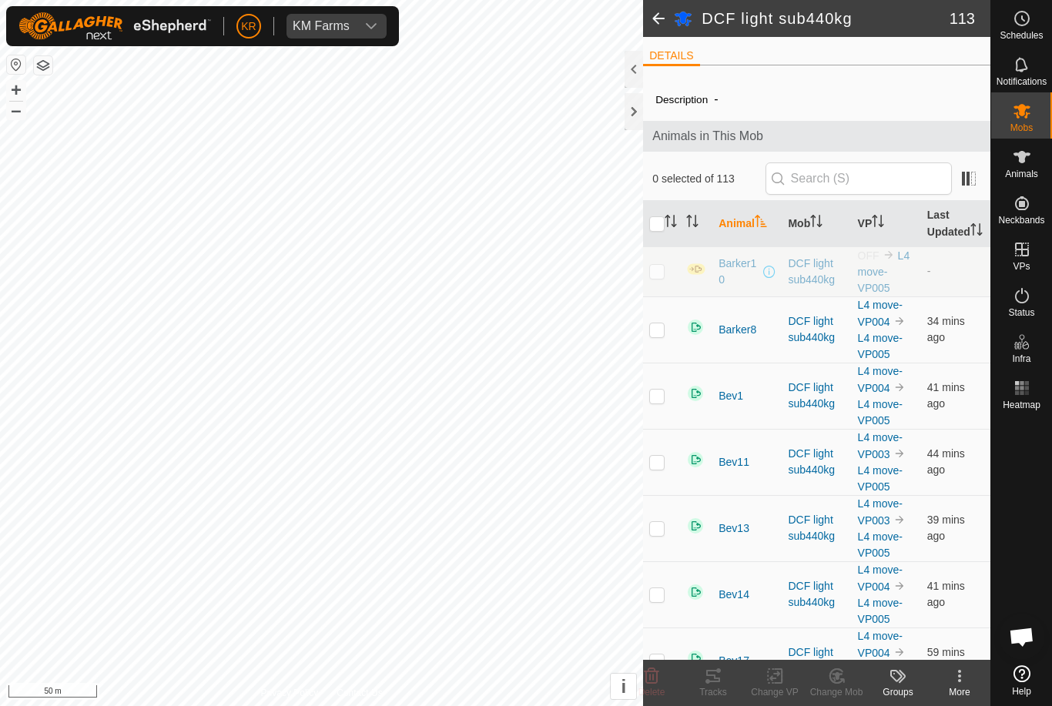
checkbox input "true"
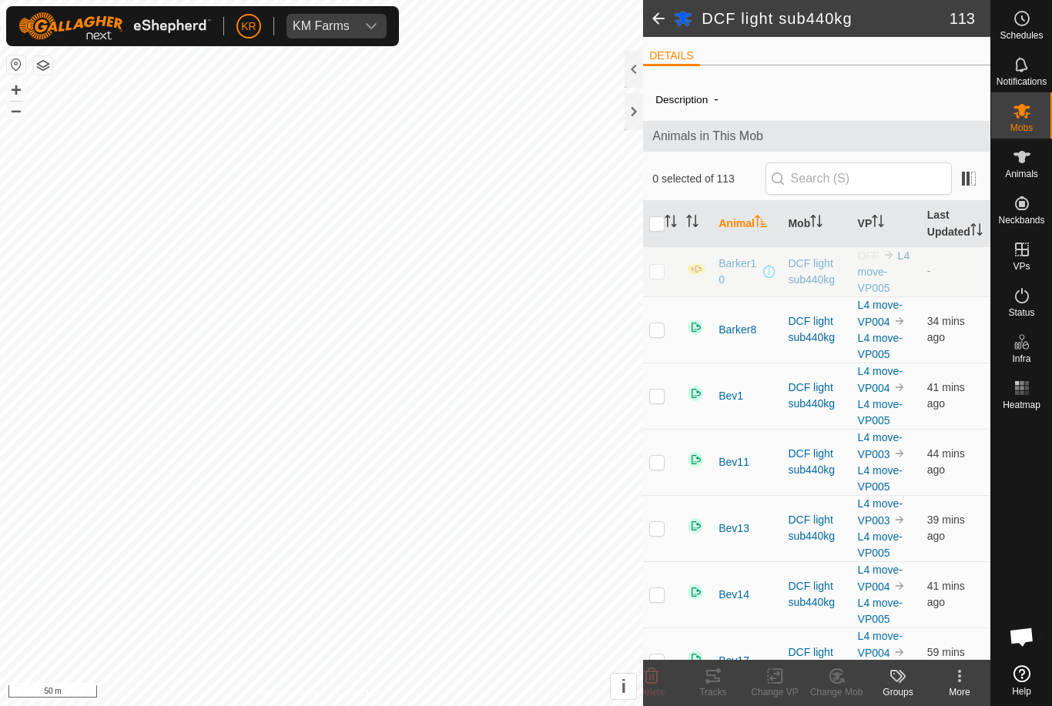
checkbox input "true"
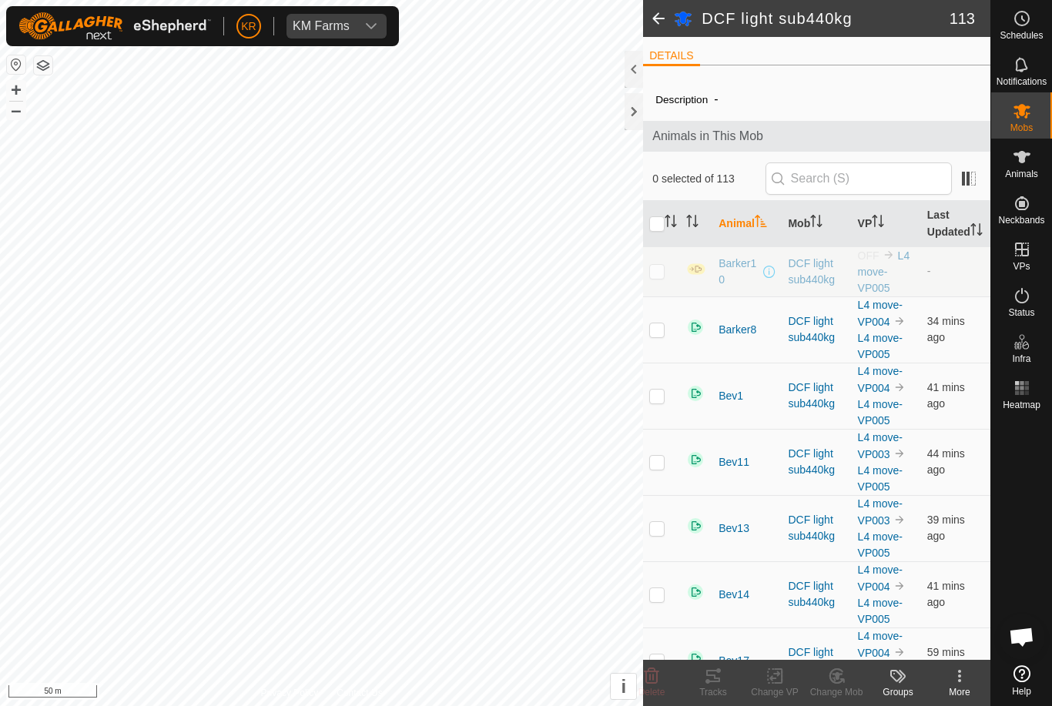
checkbox input "true"
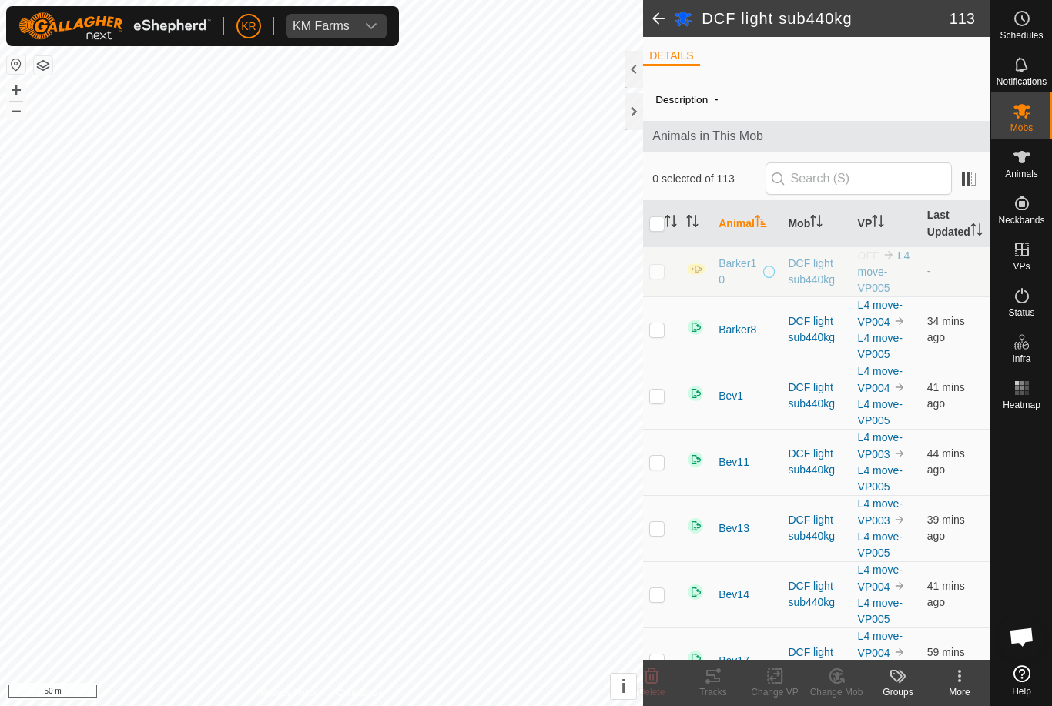
checkbox input "true"
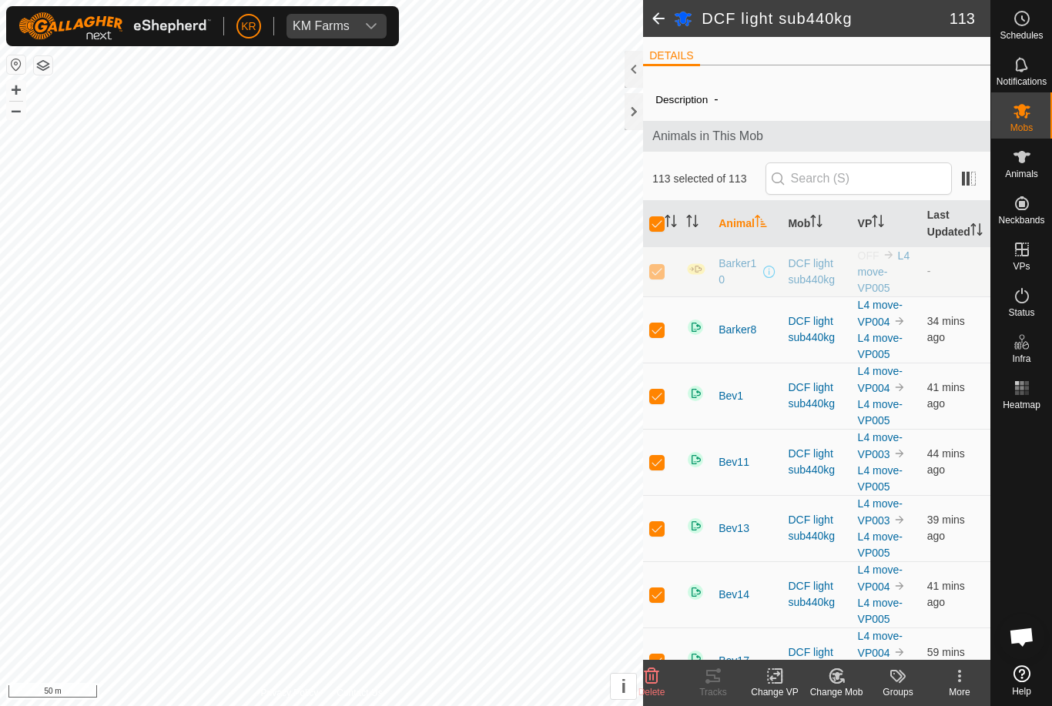
click at [782, 682] on icon at bounding box center [778, 676] width 7 height 14
click at [817, 612] on span "Choose VP..." at bounding box center [814, 610] width 71 height 18
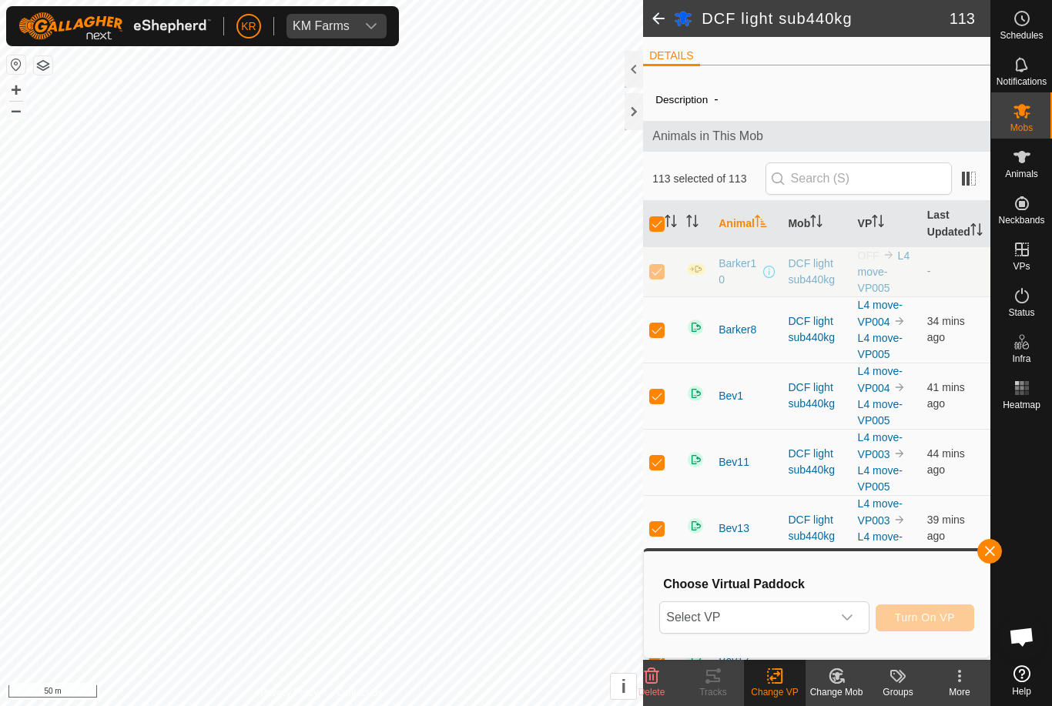
click at [812, 615] on span "Select VP" at bounding box center [745, 617] width 171 height 31
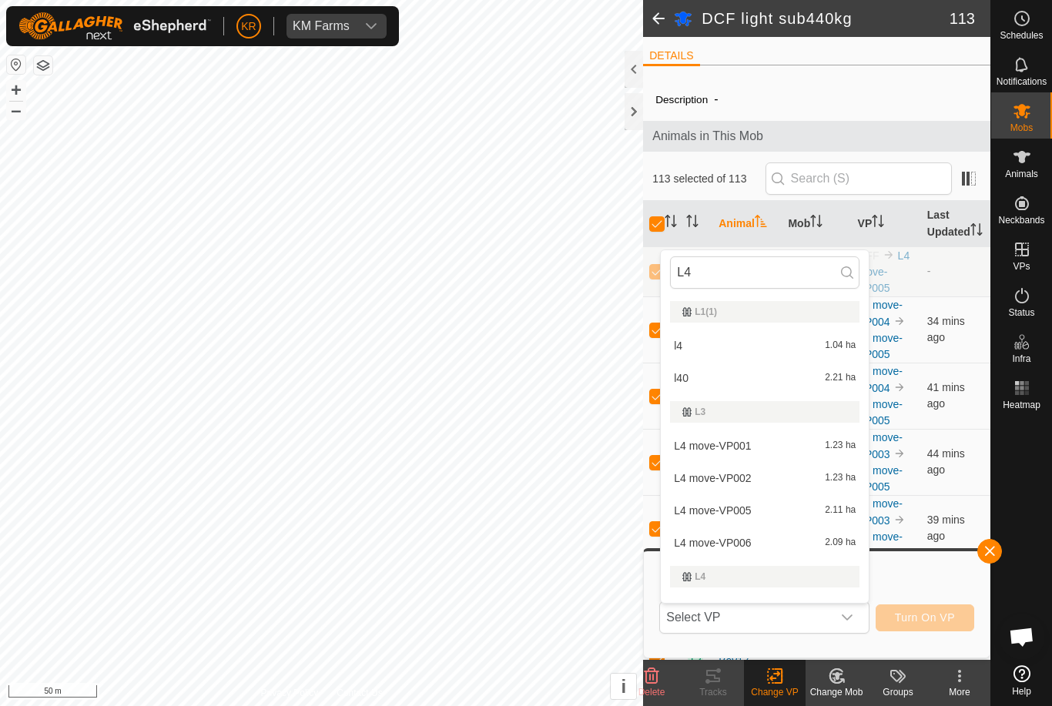
type input "L4"
click at [759, 544] on div "L4 move-VP006 2.09 ha" at bounding box center [764, 543] width 189 height 18
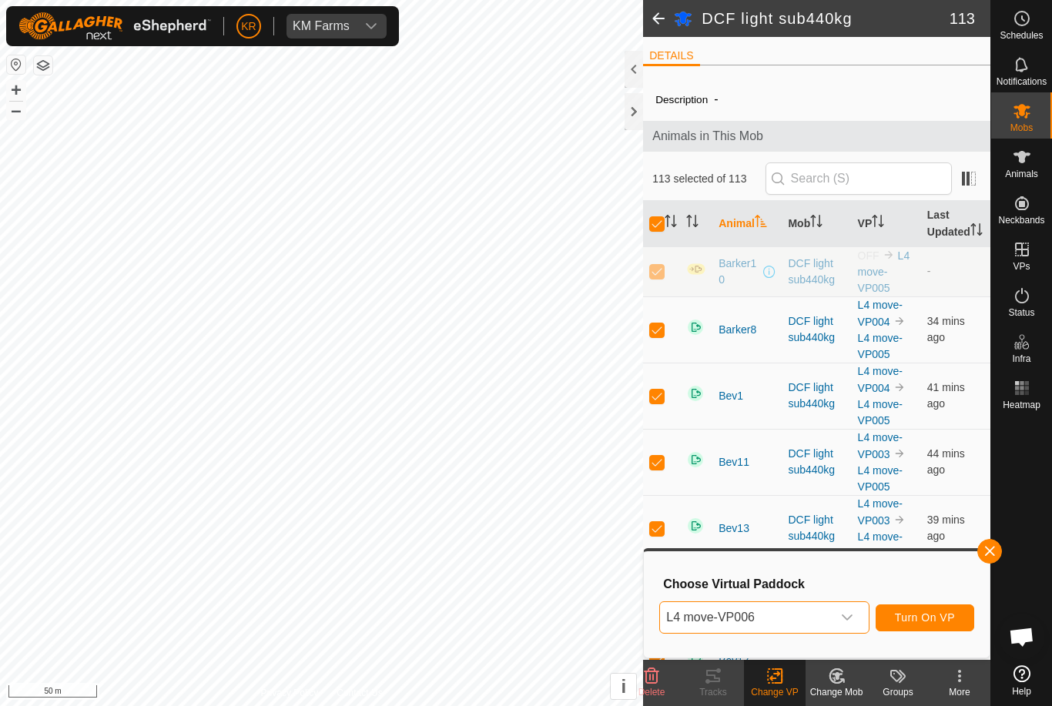
click at [928, 620] on span "Turn On VP" at bounding box center [925, 618] width 60 height 12
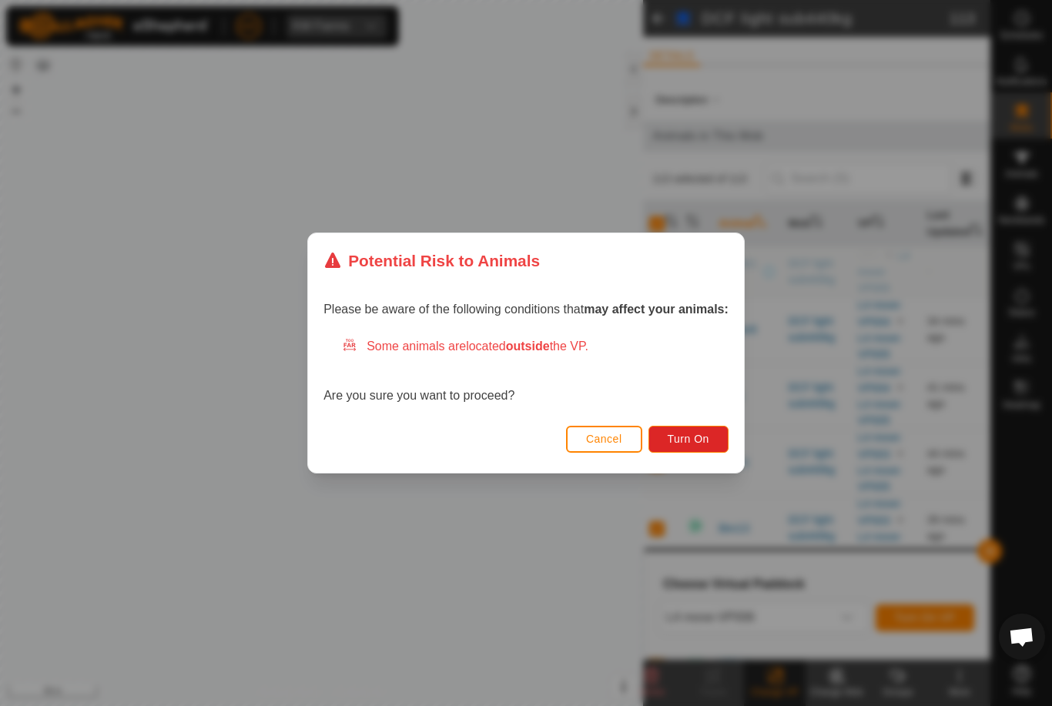
click at [709, 445] on span "Turn On" at bounding box center [689, 439] width 42 height 12
